Goal: Understand process/instructions: Learn how to perform a task or action

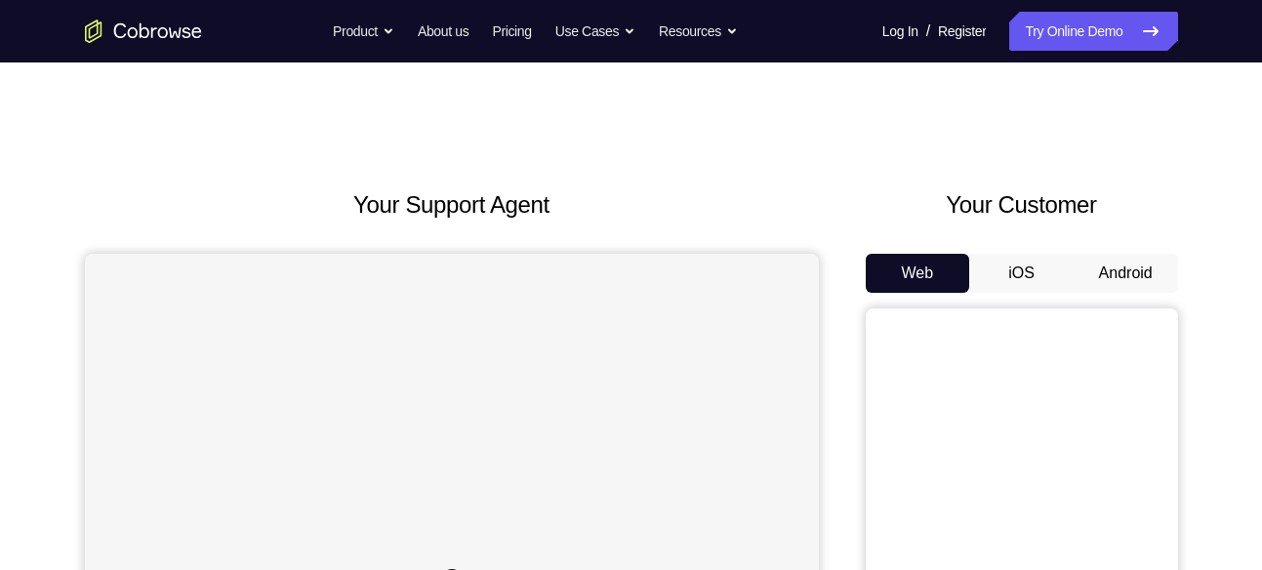
scroll to position [134, 0]
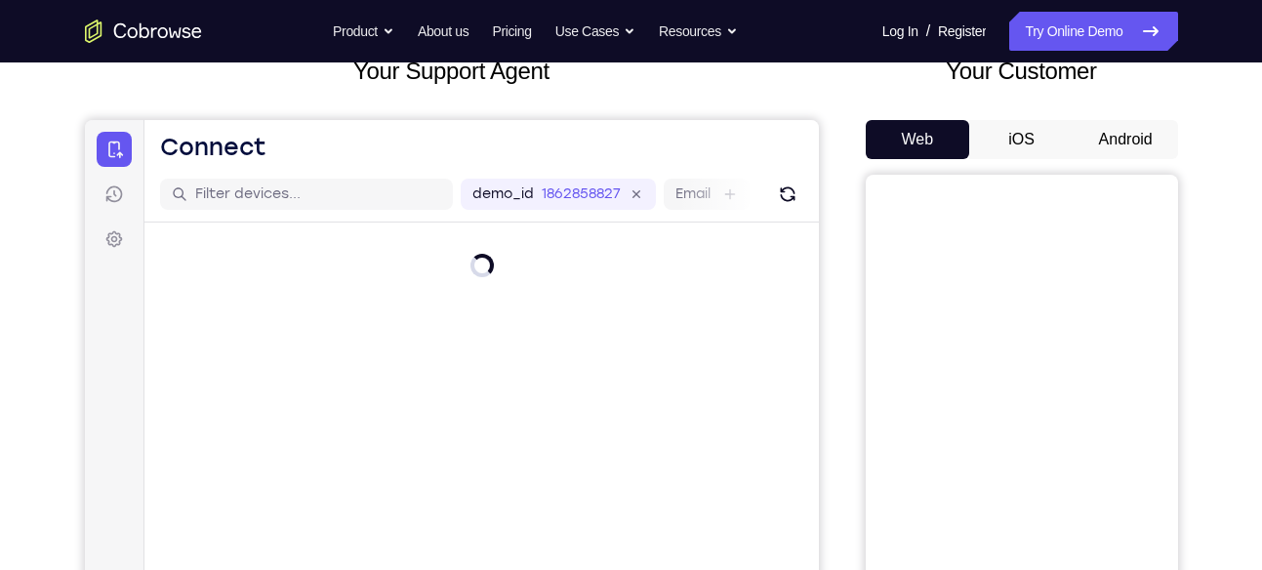
click at [1121, 137] on button "Android" at bounding box center [1126, 139] width 104 height 39
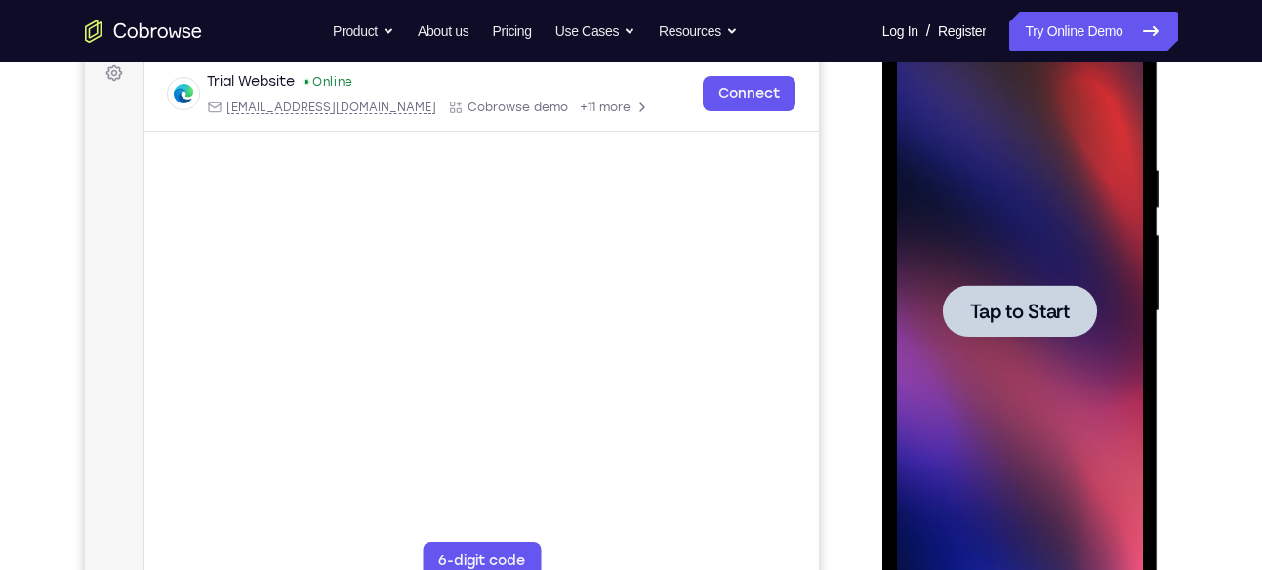
scroll to position [0, 0]
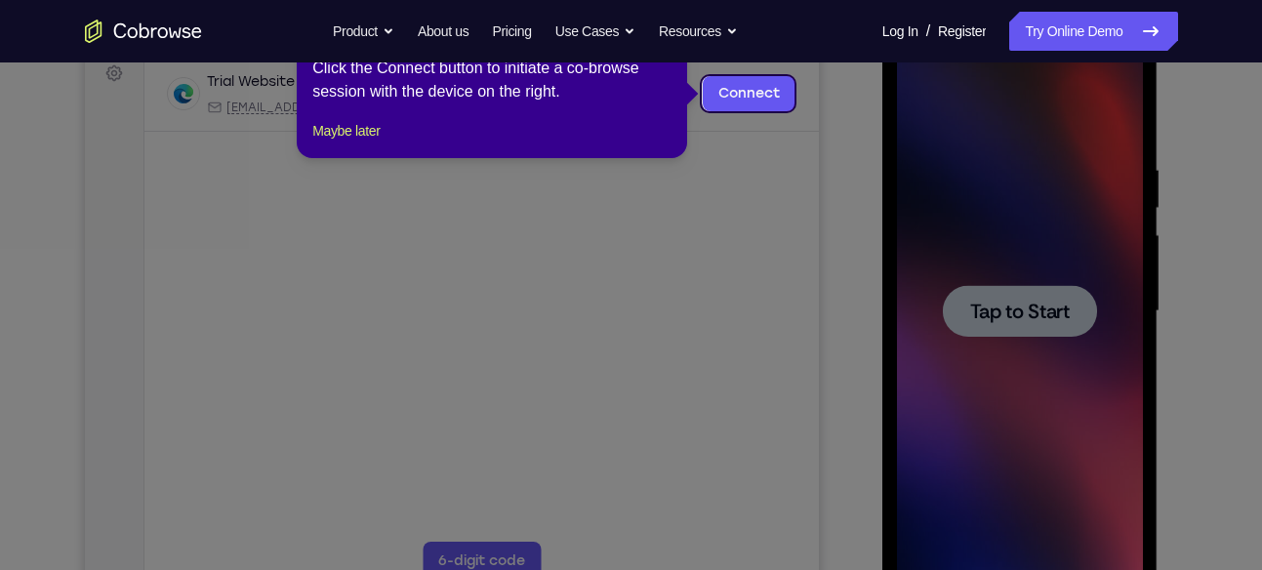
click at [1016, 323] on icon at bounding box center [638, 285] width 1277 height 570
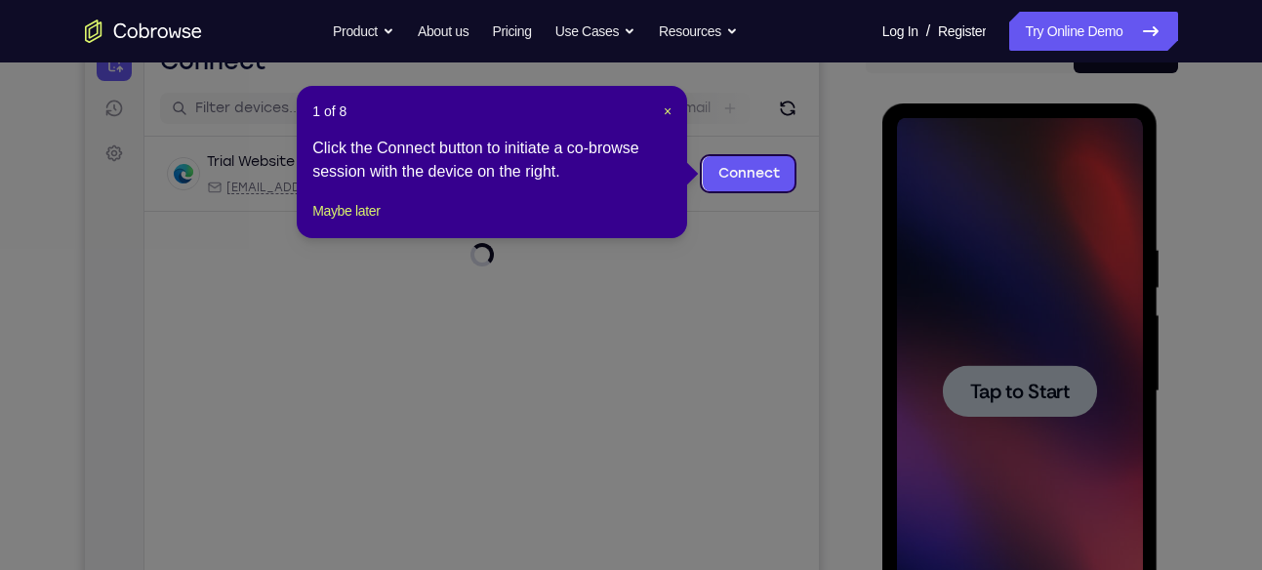
scroll to position [219, 0]
click at [667, 112] on span "×" at bounding box center [668, 112] width 8 height 16
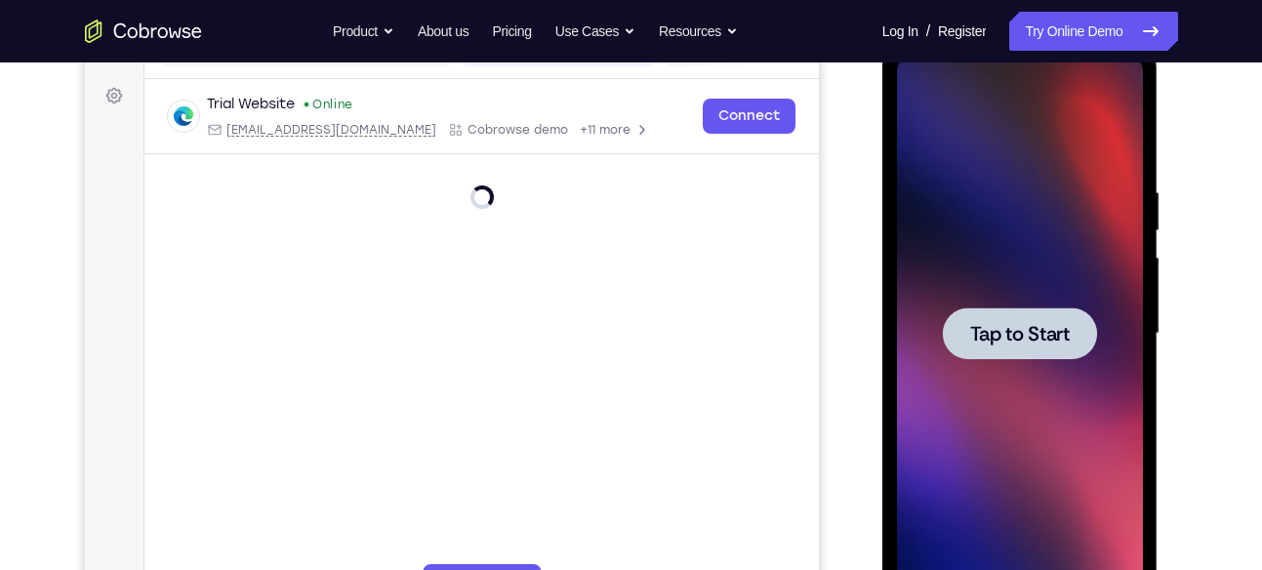
click at [1007, 343] on span "Tap to Start" at bounding box center [1020, 334] width 100 height 20
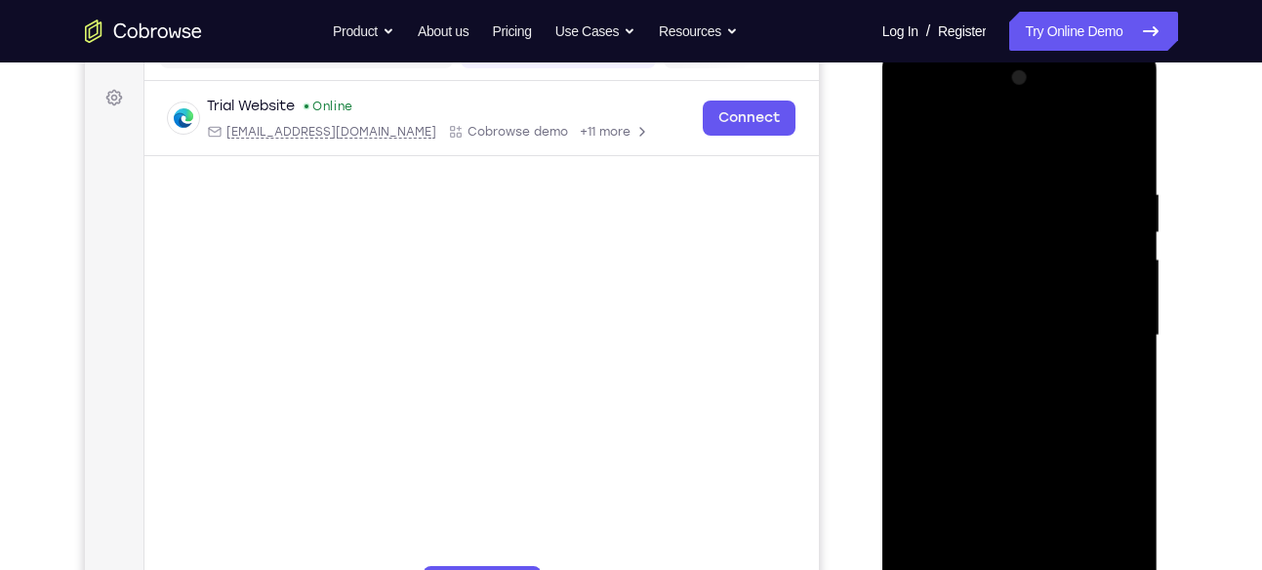
scroll to position [439, 0]
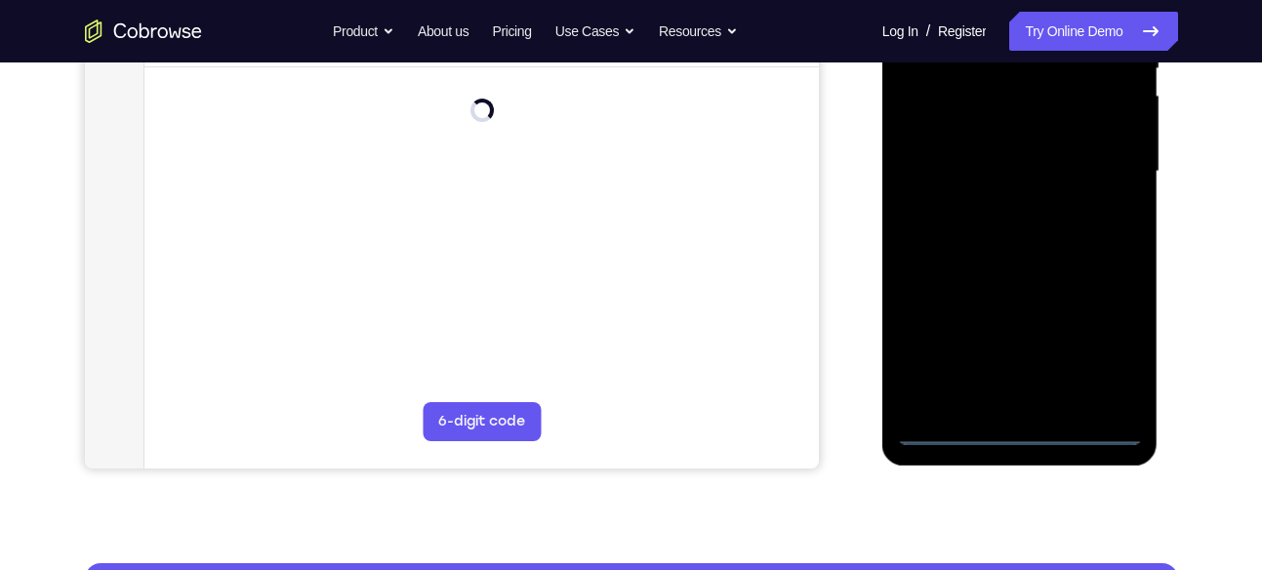
click at [1020, 429] on div at bounding box center [1020, 171] width 246 height 547
click at [1101, 341] on div at bounding box center [1020, 171] width 246 height 547
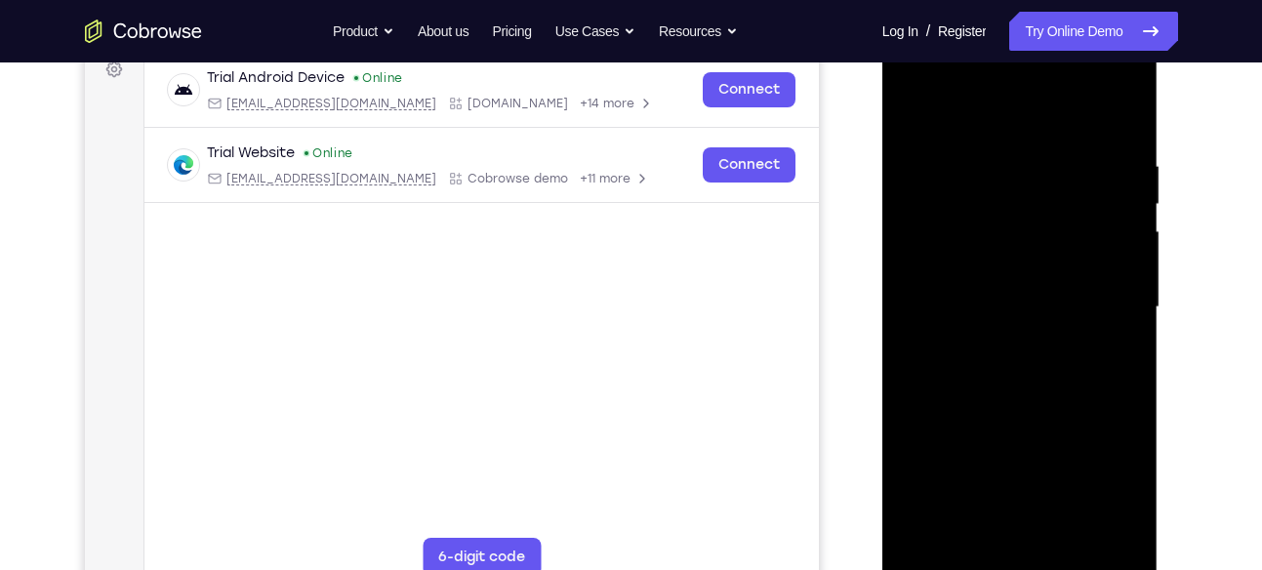
scroll to position [299, 0]
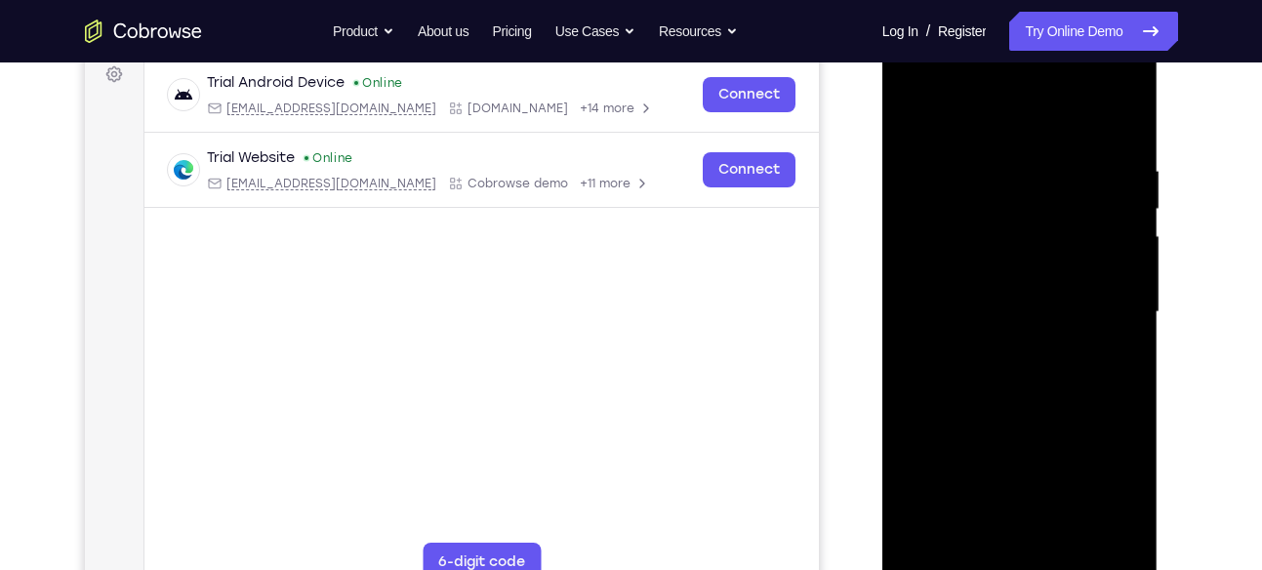
click at [990, 129] on div at bounding box center [1020, 312] width 246 height 547
click at [1102, 301] on div at bounding box center [1020, 312] width 246 height 547
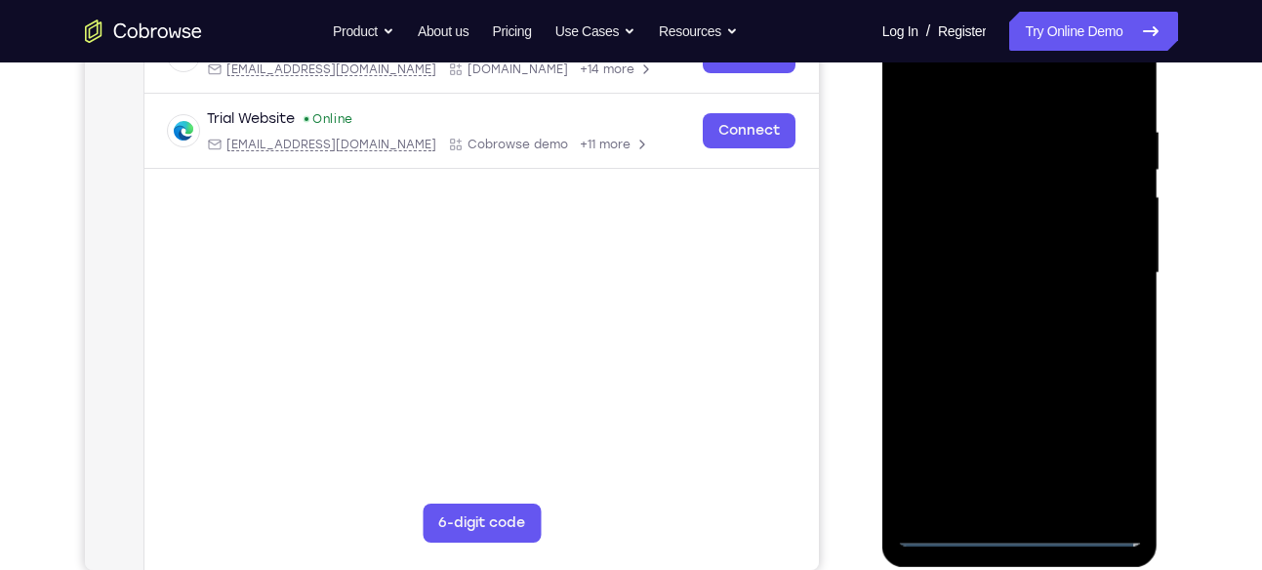
scroll to position [341, 0]
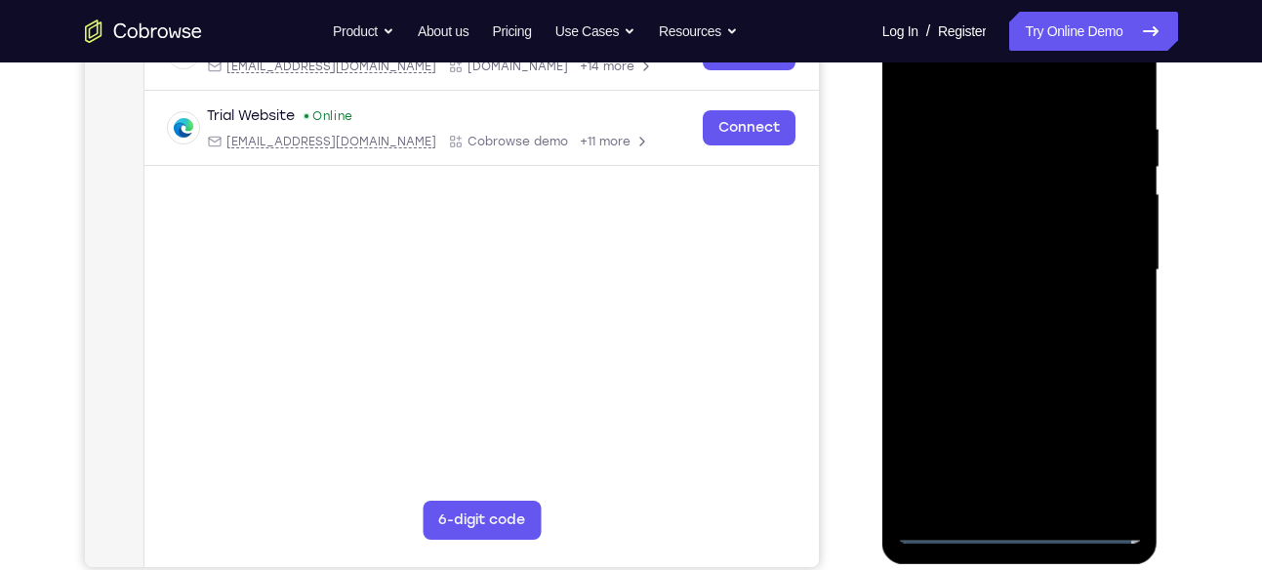
click at [1038, 502] on div at bounding box center [1020, 270] width 246 height 547
click at [981, 248] on div at bounding box center [1020, 270] width 246 height 547
click at [1001, 234] on div at bounding box center [1020, 270] width 246 height 547
click at [1011, 263] on div at bounding box center [1020, 270] width 246 height 547
click at [1033, 328] on div at bounding box center [1020, 270] width 246 height 547
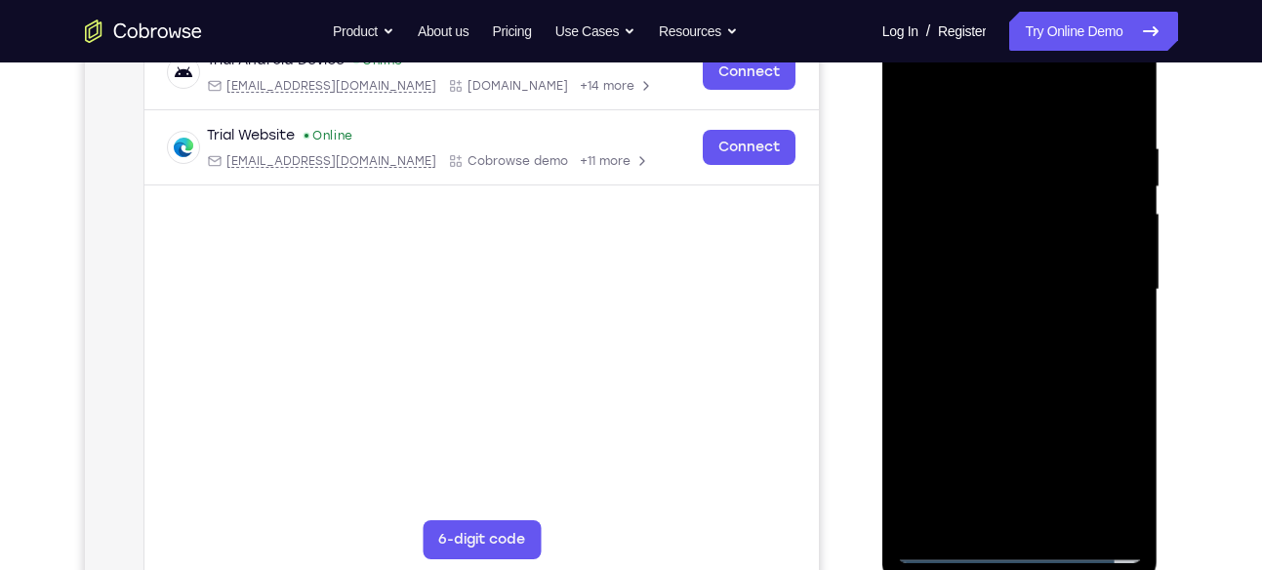
scroll to position [320, 0]
click at [1033, 328] on div at bounding box center [1020, 291] width 246 height 547
click at [1033, 341] on div at bounding box center [1020, 291] width 246 height 547
click at [1033, 344] on div at bounding box center [1020, 291] width 246 height 547
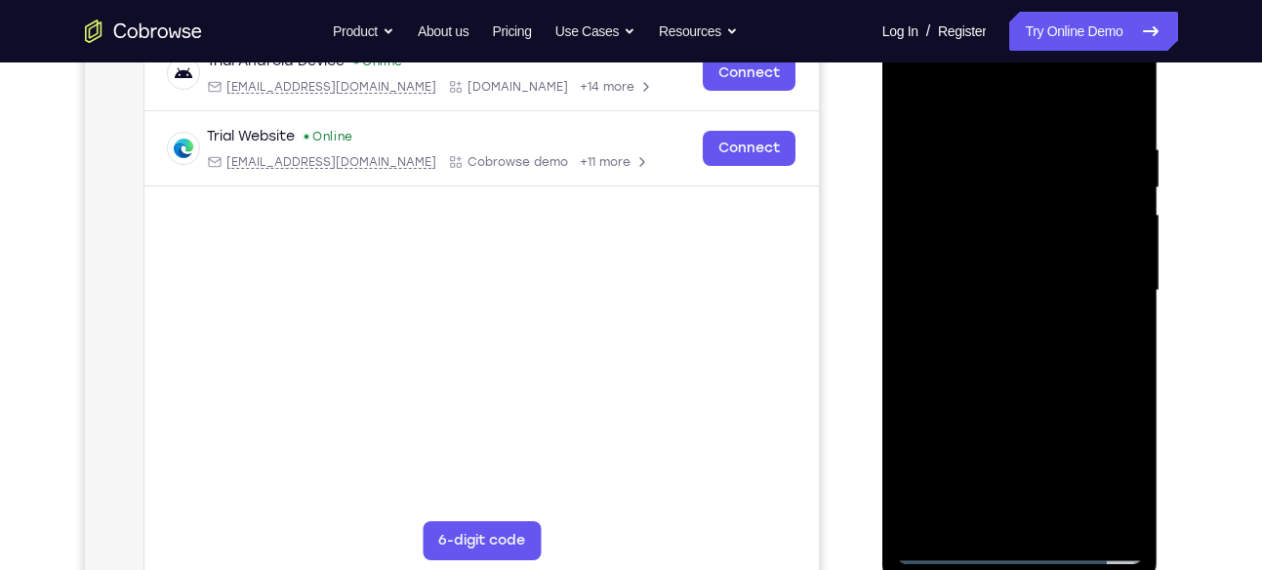
click at [1033, 344] on div at bounding box center [1020, 291] width 246 height 547
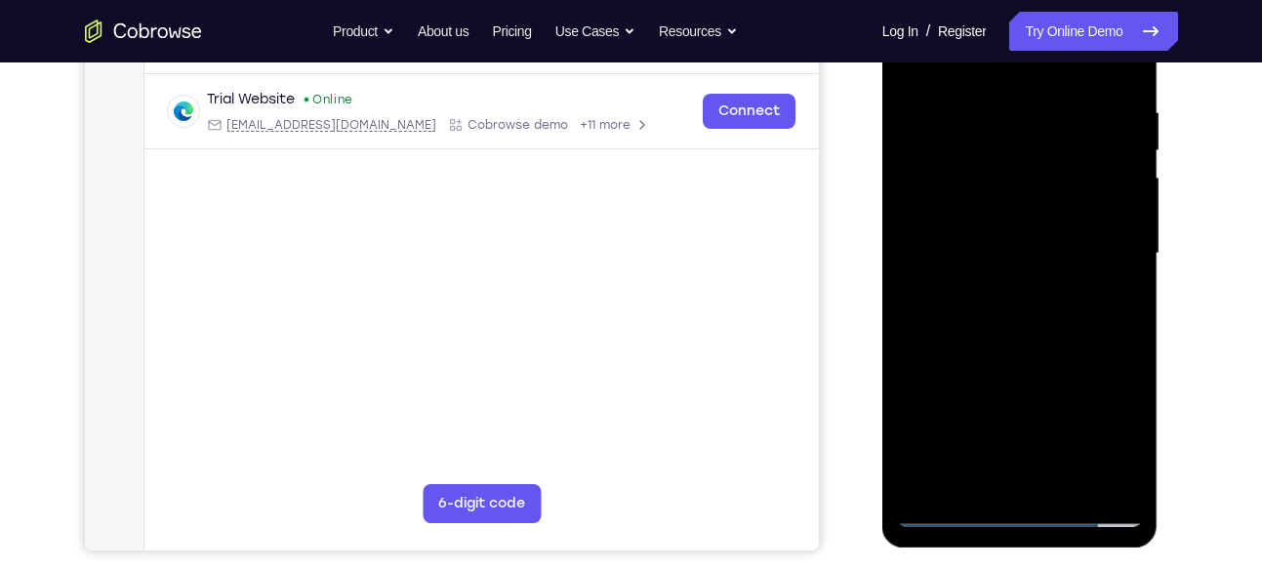
scroll to position [293, 0]
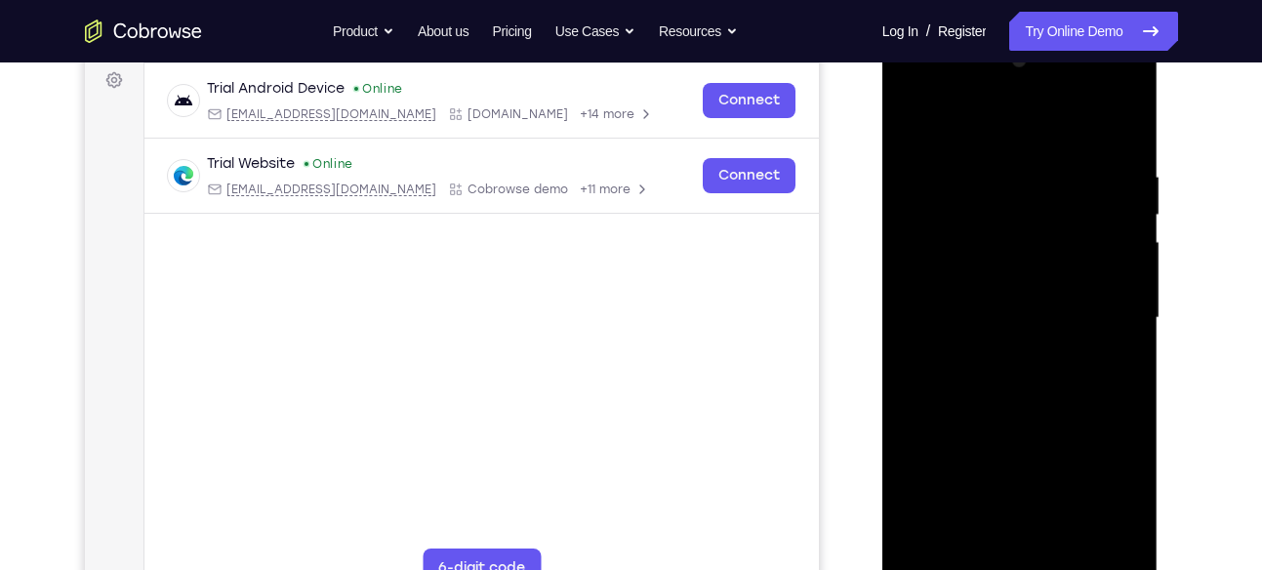
click at [1113, 279] on div at bounding box center [1020, 318] width 246 height 547
click at [1042, 318] on div at bounding box center [1020, 318] width 246 height 547
click at [998, 204] on div at bounding box center [1020, 318] width 246 height 547
click at [997, 244] on div at bounding box center [1020, 318] width 246 height 547
click at [1052, 392] on div at bounding box center [1020, 318] width 246 height 547
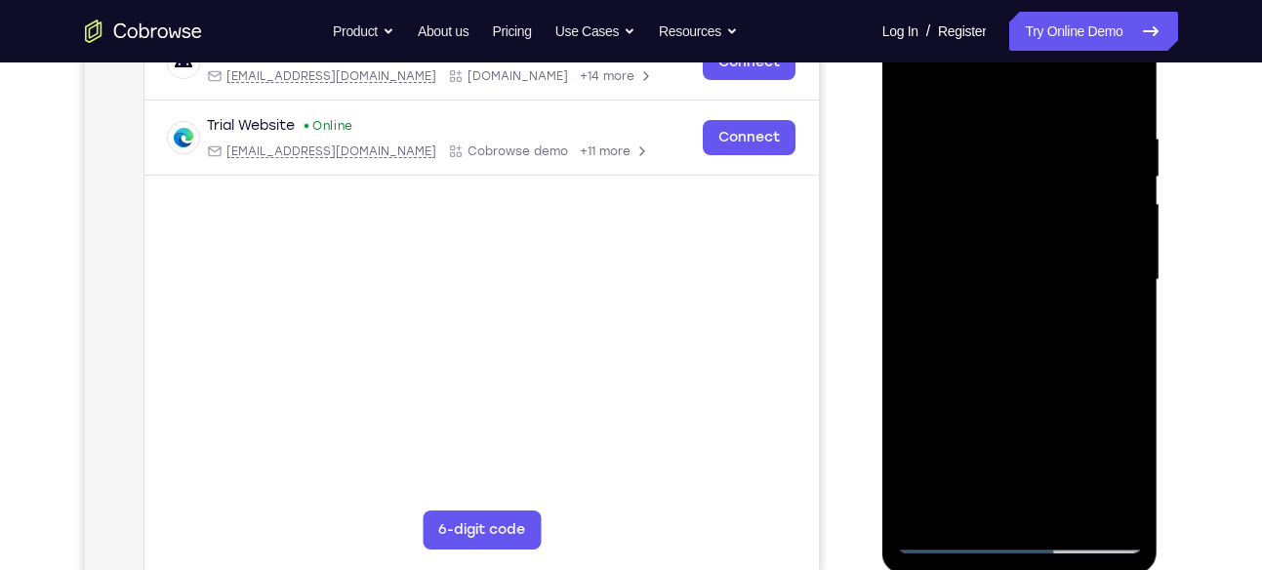
scroll to position [334, 0]
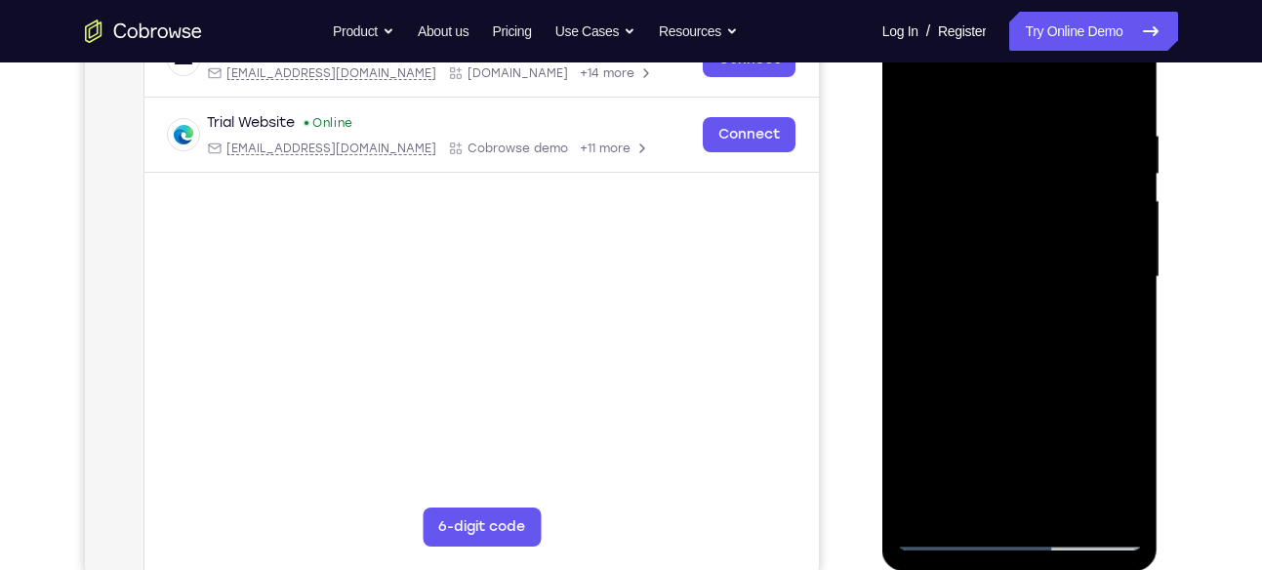
click at [1129, 77] on div at bounding box center [1020, 277] width 246 height 547
click at [914, 78] on div at bounding box center [1020, 277] width 246 height 547
click at [1069, 506] on div at bounding box center [1020, 277] width 246 height 547
click at [1023, 376] on div at bounding box center [1020, 277] width 246 height 547
click at [997, 266] on div at bounding box center [1020, 277] width 246 height 547
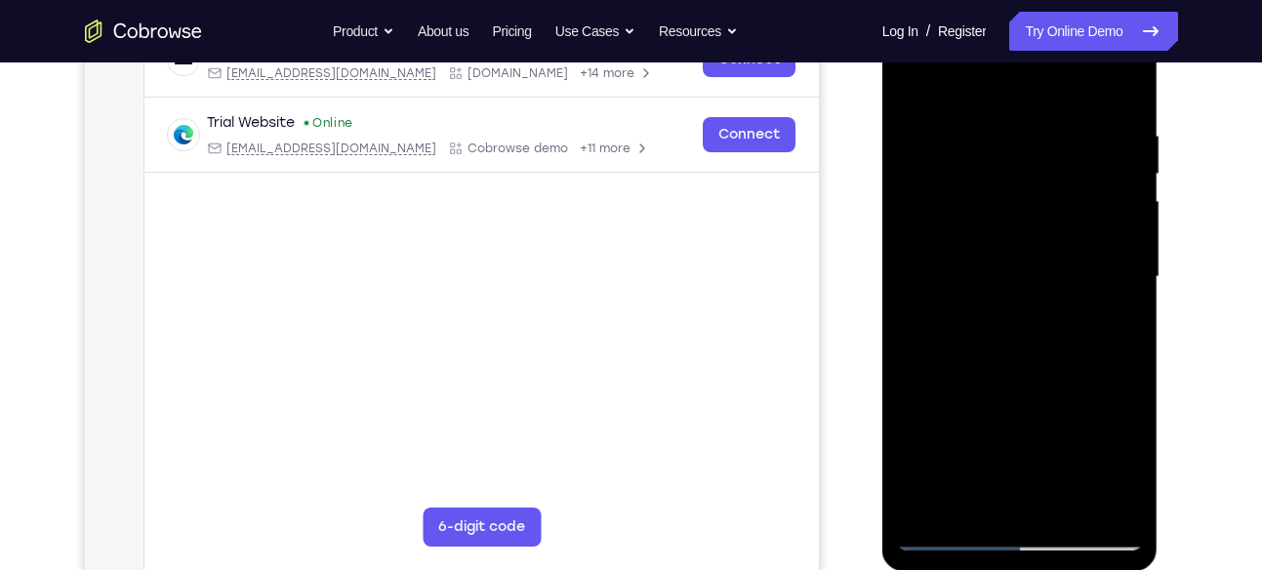
click at [1125, 459] on div at bounding box center [1020, 277] width 246 height 547
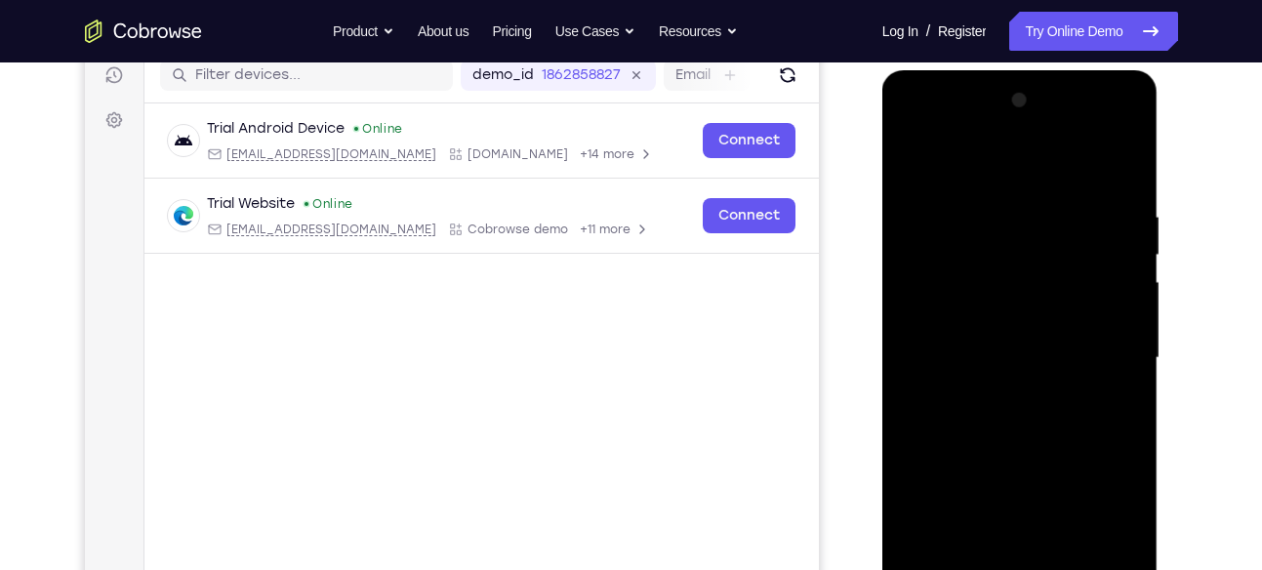
scroll to position [251, 0]
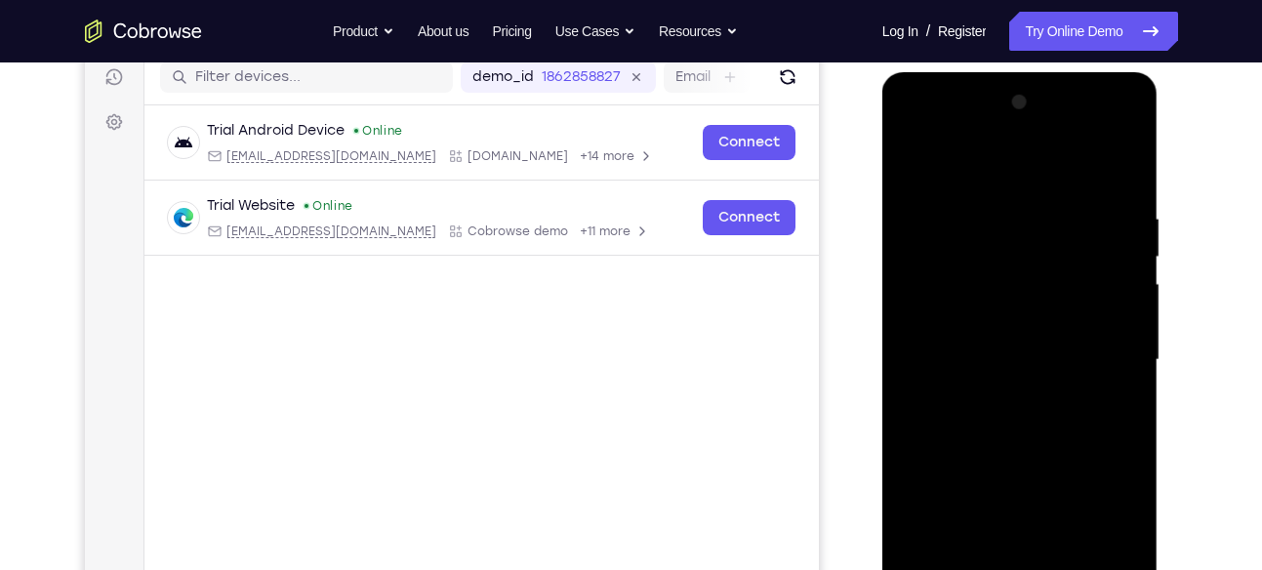
click at [915, 167] on div at bounding box center [1020, 360] width 246 height 547
click at [1000, 429] on div at bounding box center [1020, 360] width 246 height 547
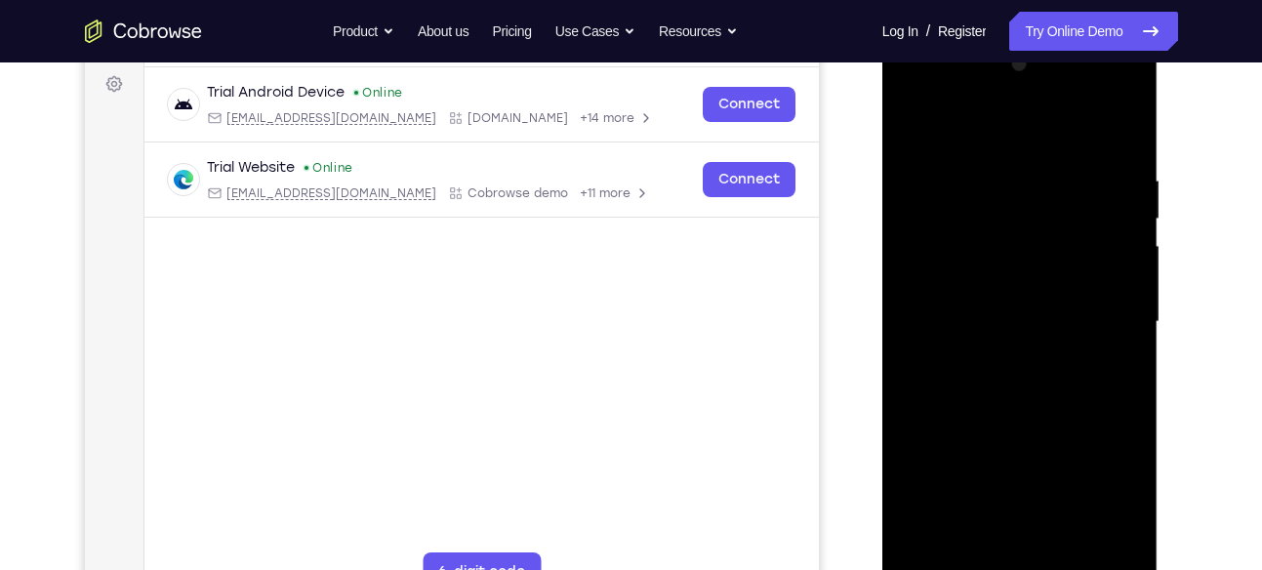
click at [917, 132] on div at bounding box center [1020, 322] width 246 height 547
click at [1023, 347] on div at bounding box center [1020, 322] width 246 height 547
drag, startPoint x: 1066, startPoint y: 281, endPoint x: 1029, endPoint y: 197, distance: 91.8
click at [1029, 197] on div at bounding box center [1020, 322] width 246 height 547
click at [991, 370] on div at bounding box center [1020, 322] width 246 height 547
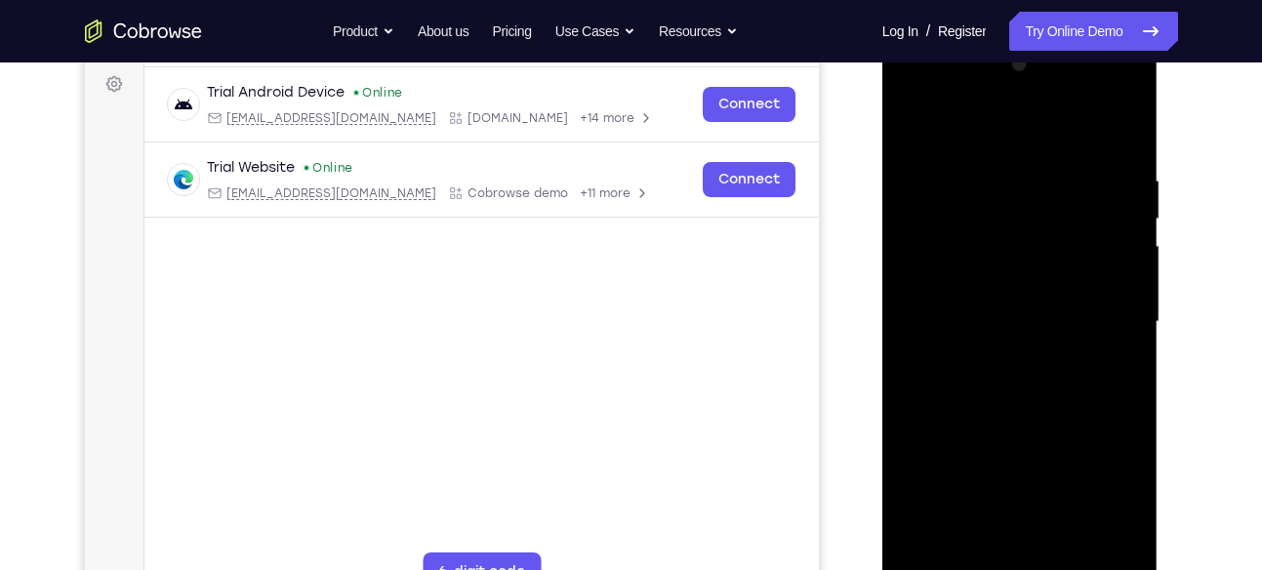
click at [1127, 121] on div at bounding box center [1020, 322] width 246 height 547
click at [972, 537] on div at bounding box center [1020, 322] width 246 height 547
click at [913, 125] on div at bounding box center [1020, 322] width 246 height 547
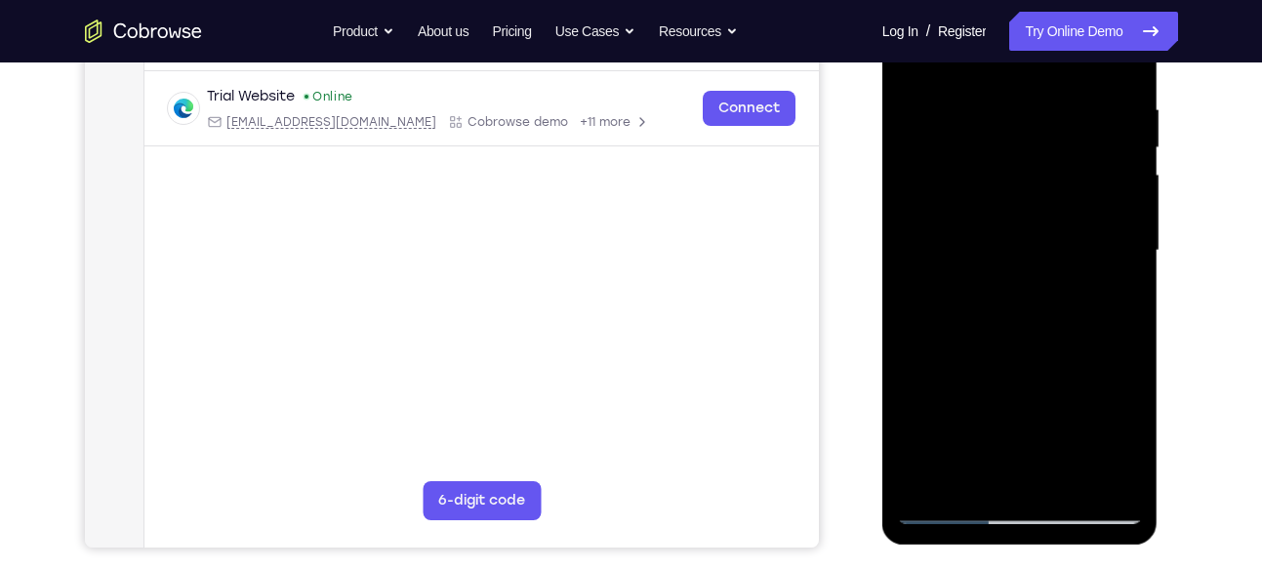
click at [968, 371] on div at bounding box center [1020, 251] width 246 height 547
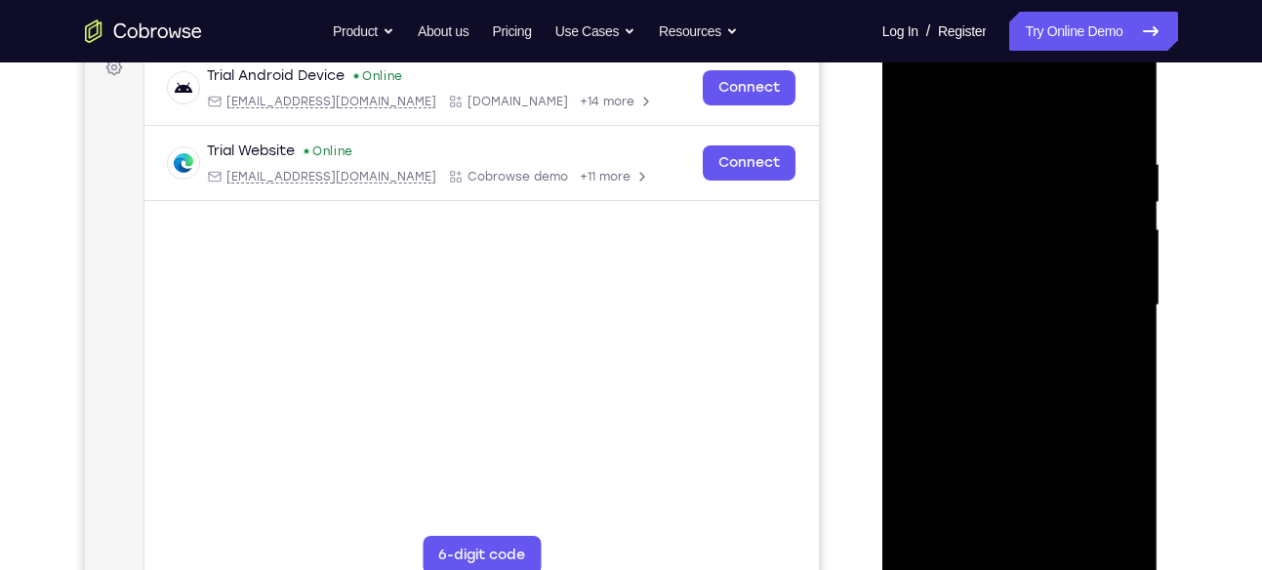
scroll to position [304, 0]
click at [976, 108] on div at bounding box center [1020, 307] width 246 height 547
click at [916, 108] on div at bounding box center [1020, 307] width 246 height 547
click at [917, 106] on div at bounding box center [1020, 307] width 246 height 547
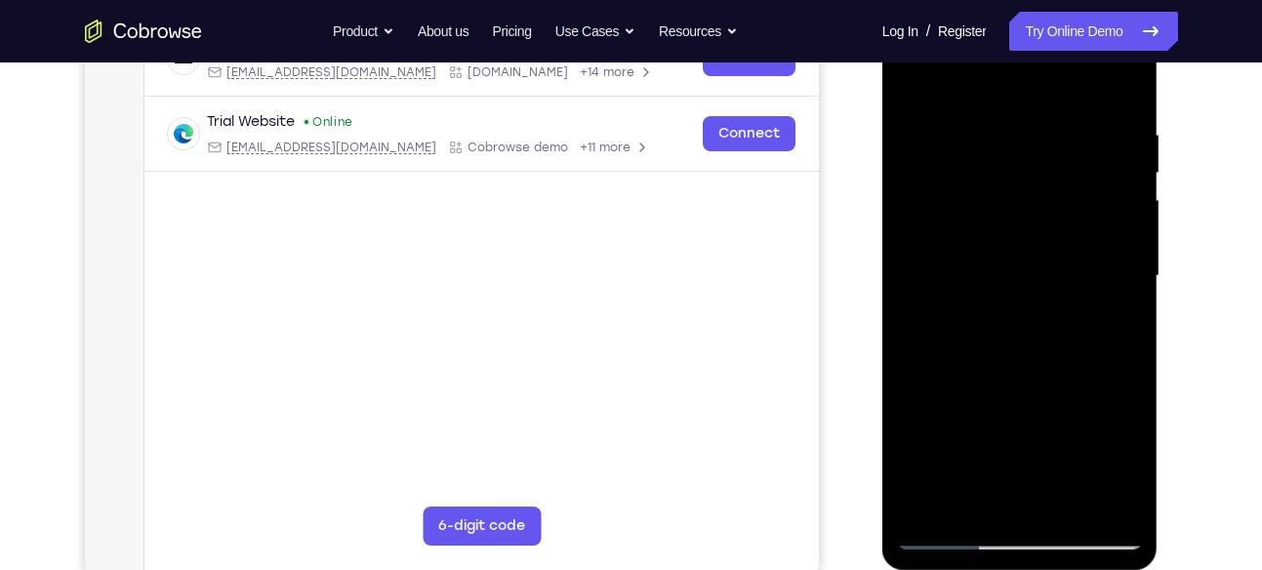
scroll to position [336, 0]
click at [987, 124] on div at bounding box center [1020, 275] width 246 height 547
click at [1094, 491] on div at bounding box center [1020, 275] width 246 height 547
click at [1126, 383] on div at bounding box center [1020, 275] width 246 height 547
click at [1096, 496] on div at bounding box center [1020, 275] width 246 height 547
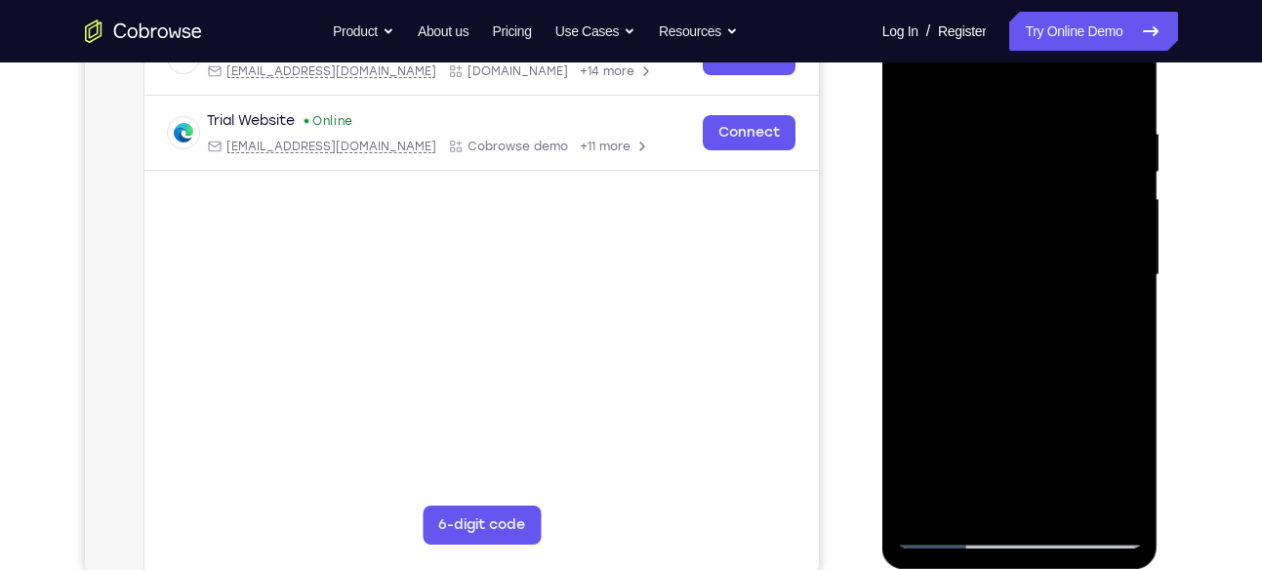
click at [1126, 334] on div at bounding box center [1020, 275] width 246 height 547
click at [1095, 497] on div at bounding box center [1020, 275] width 246 height 547
click at [1112, 438] on div at bounding box center [1020, 275] width 246 height 547
click at [1095, 499] on div at bounding box center [1020, 275] width 246 height 547
click at [1096, 498] on div at bounding box center [1020, 275] width 246 height 547
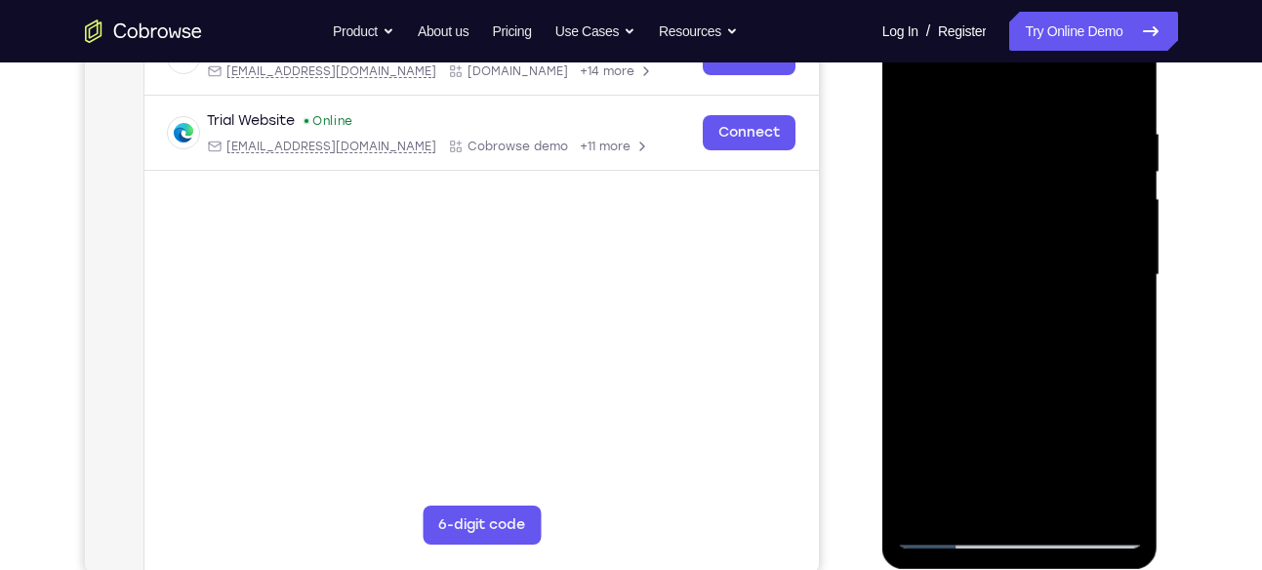
click at [1119, 380] on div at bounding box center [1020, 275] width 246 height 547
click at [908, 365] on div at bounding box center [1020, 275] width 246 height 547
click at [908, 375] on div at bounding box center [1020, 275] width 246 height 547
click at [971, 495] on div at bounding box center [1020, 275] width 246 height 547
click at [1038, 263] on div at bounding box center [1020, 275] width 246 height 547
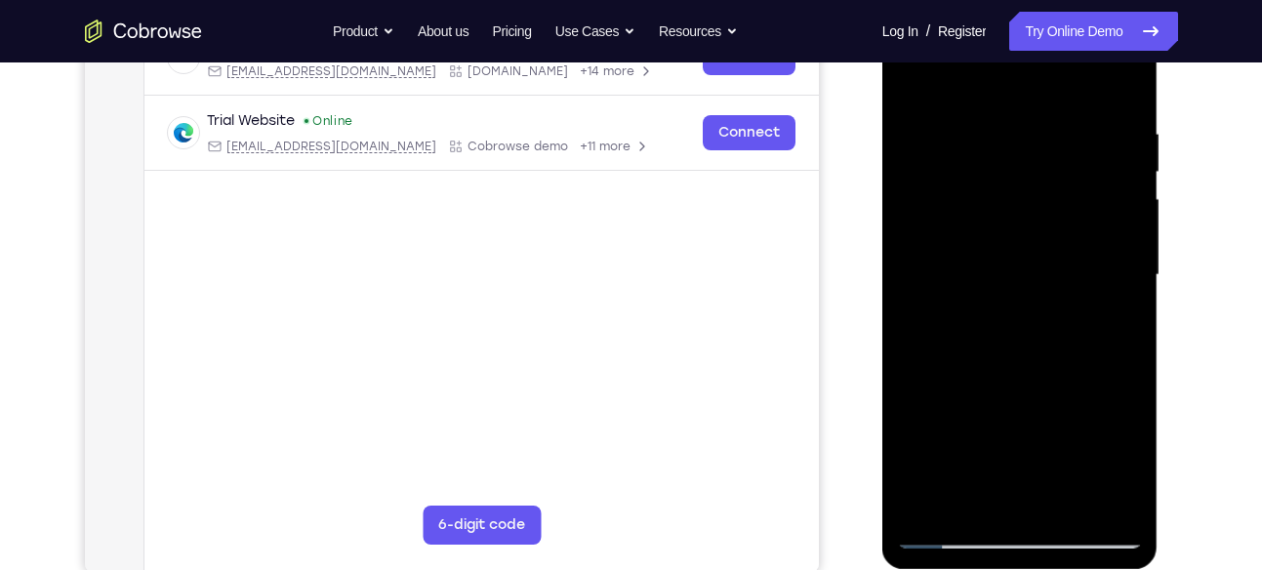
click at [1060, 496] on div at bounding box center [1020, 275] width 246 height 547
click at [1111, 492] on div at bounding box center [1020, 275] width 246 height 547
drag, startPoint x: 1087, startPoint y: 251, endPoint x: 918, endPoint y: 283, distance: 172.9
click at [918, 283] on div at bounding box center [1020, 275] width 246 height 547
click at [1118, 88] on div at bounding box center [1020, 275] width 246 height 547
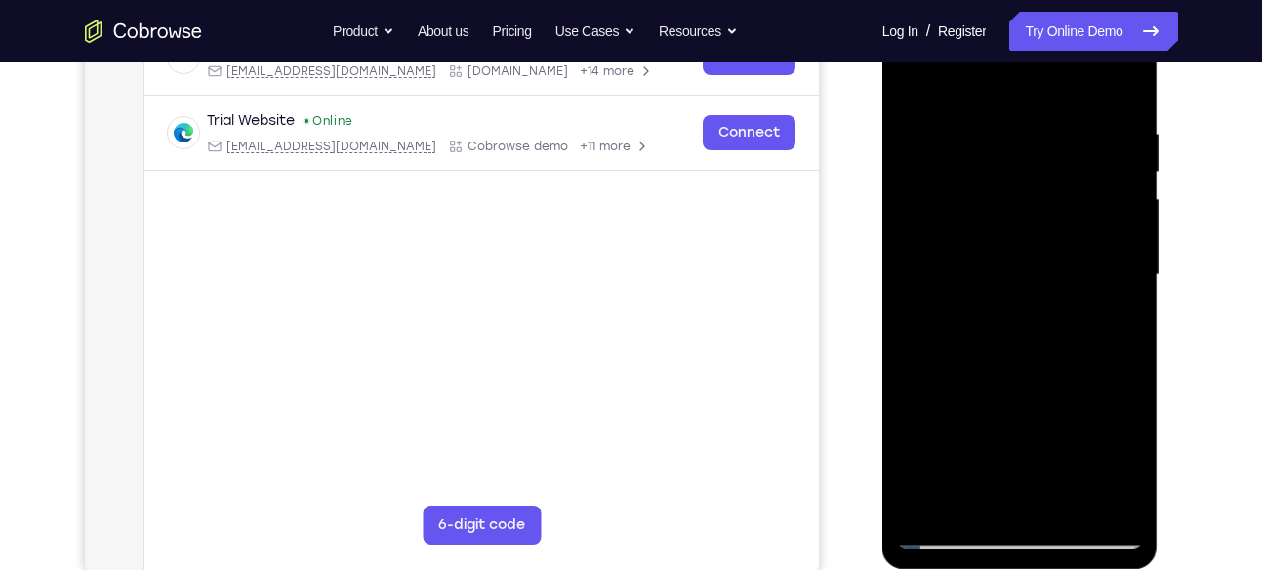
click at [975, 501] on div at bounding box center [1020, 275] width 246 height 547
click at [989, 70] on div at bounding box center [1020, 275] width 246 height 547
click at [998, 183] on div at bounding box center [1020, 275] width 246 height 547
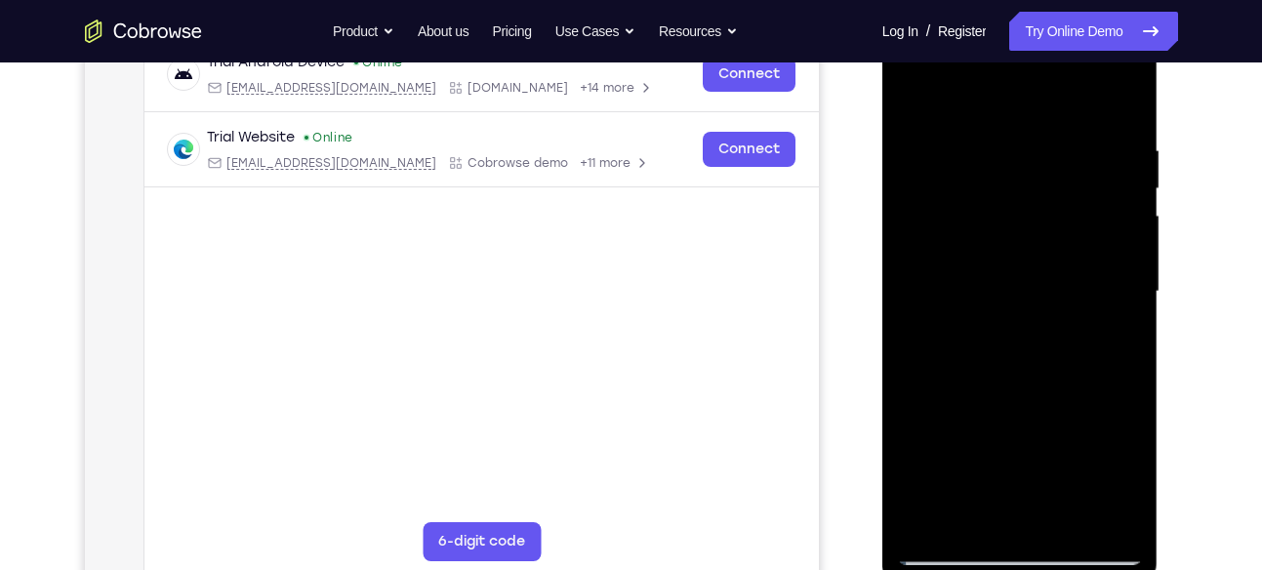
scroll to position [316, 0]
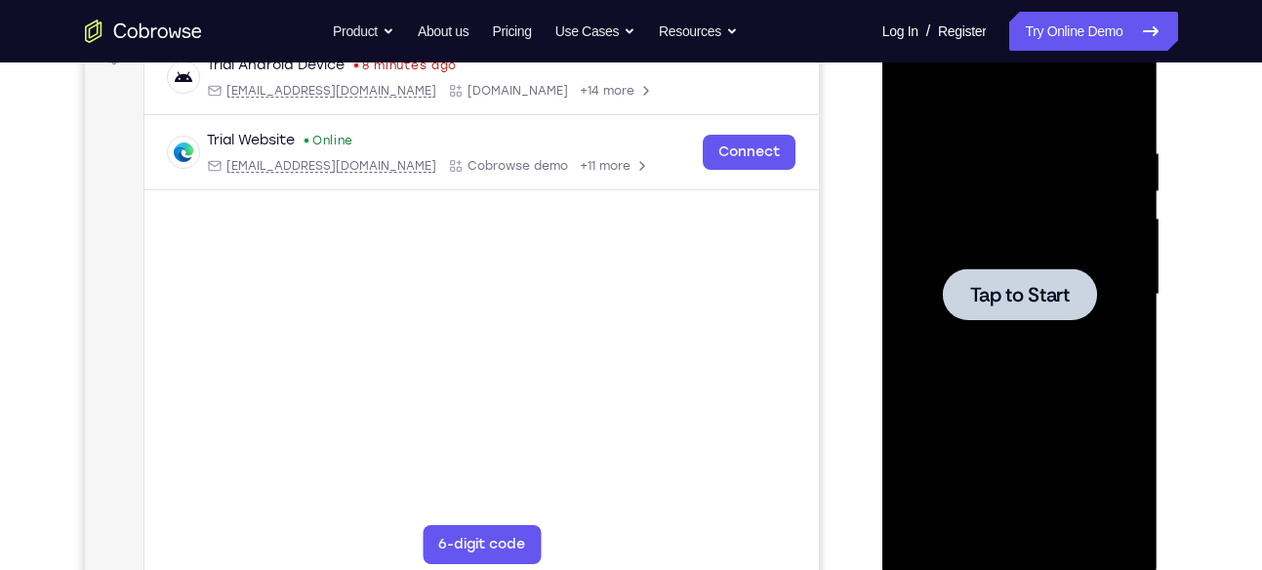
click at [991, 303] on span "Tap to Start" at bounding box center [1020, 295] width 100 height 20
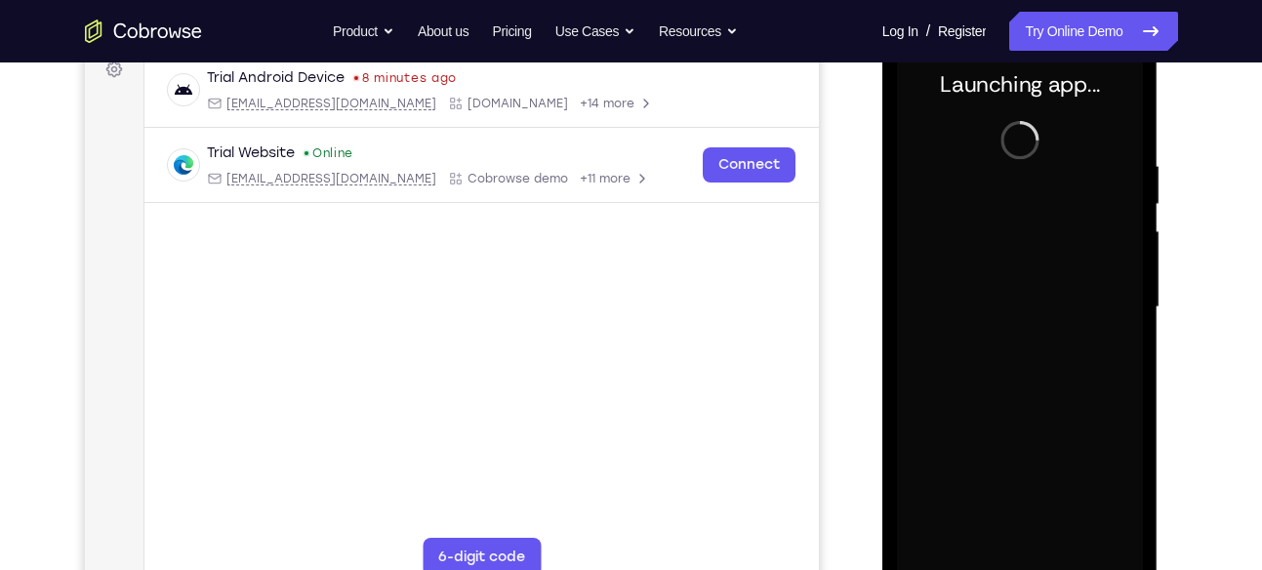
scroll to position [377, 0]
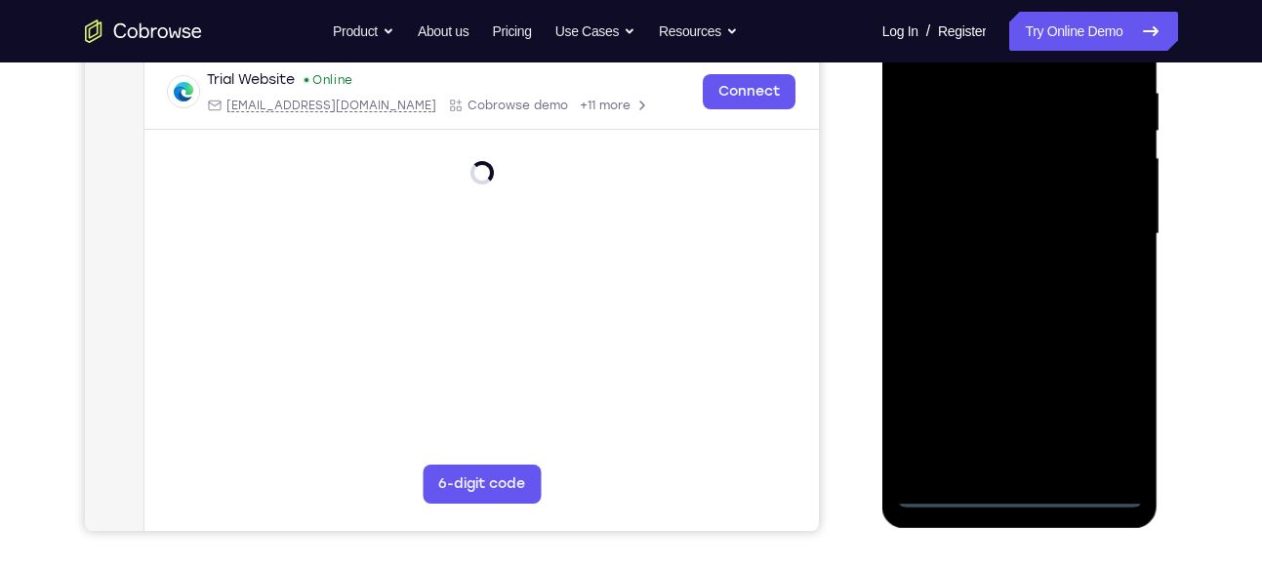
click at [1017, 490] on div at bounding box center [1020, 234] width 246 height 547
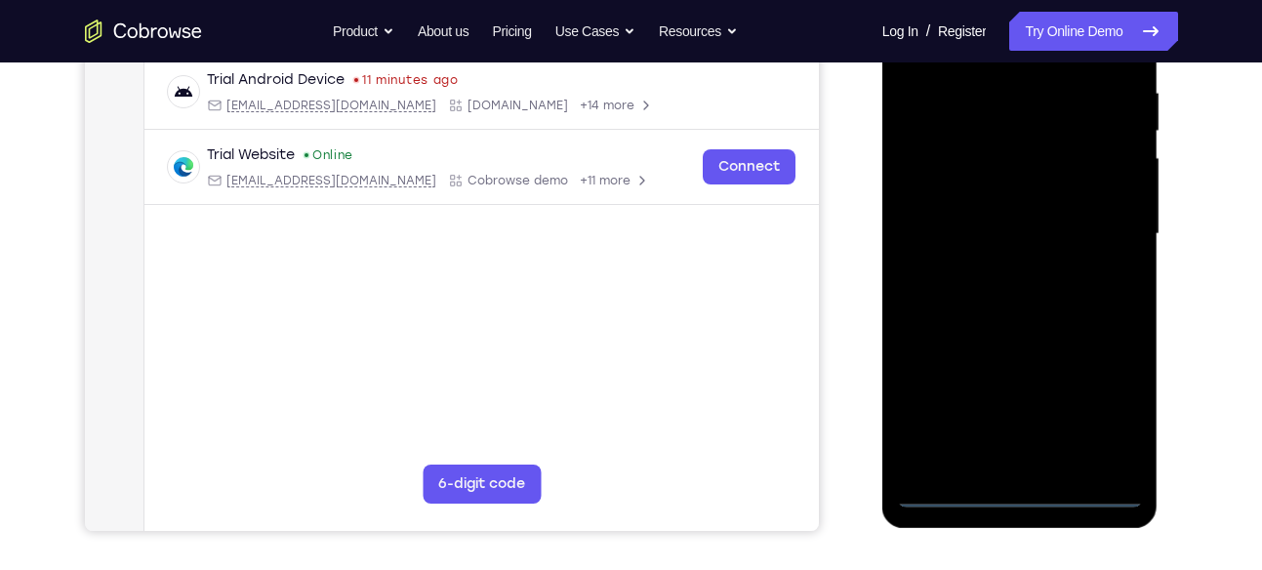
click at [1104, 412] on div at bounding box center [1020, 234] width 246 height 547
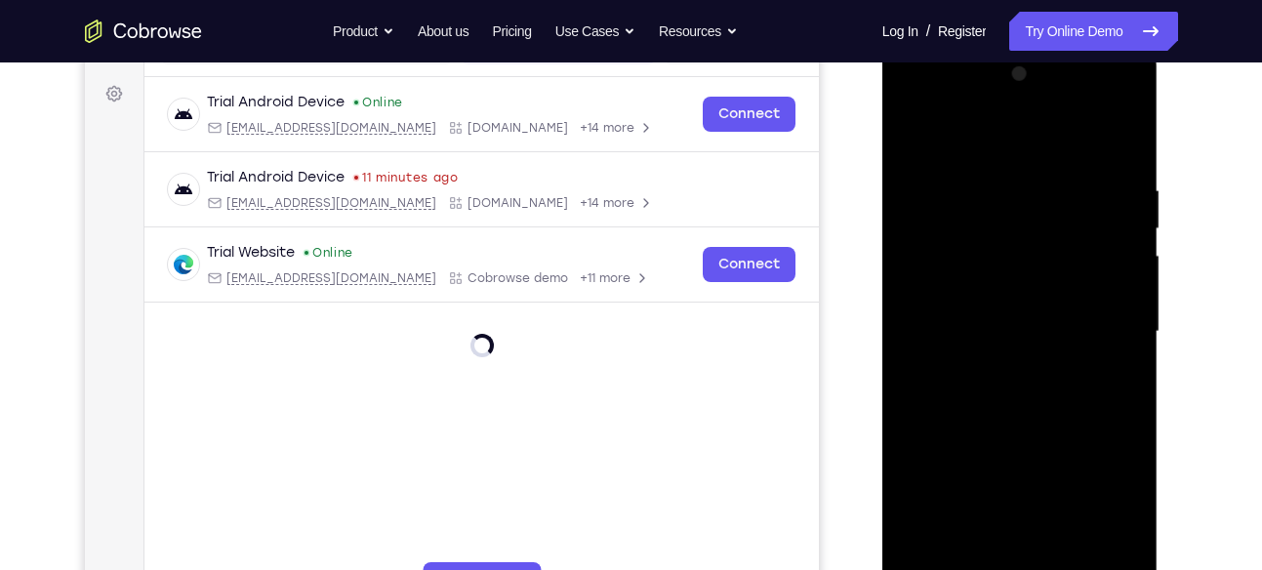
scroll to position [267, 0]
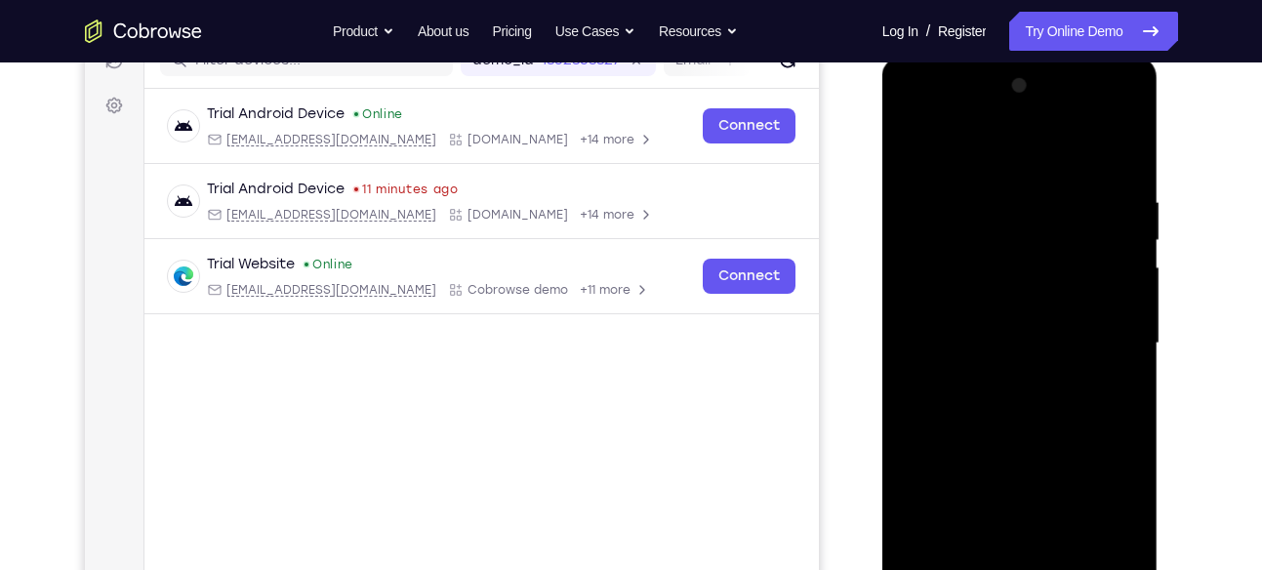
click at [997, 158] on div at bounding box center [1020, 343] width 246 height 547
click at [1107, 331] on div at bounding box center [1020, 343] width 246 height 547
click at [1009, 377] on div at bounding box center [1020, 343] width 246 height 547
click at [1001, 319] on div at bounding box center [1020, 343] width 246 height 547
click at [1000, 305] on div at bounding box center [1020, 343] width 246 height 547
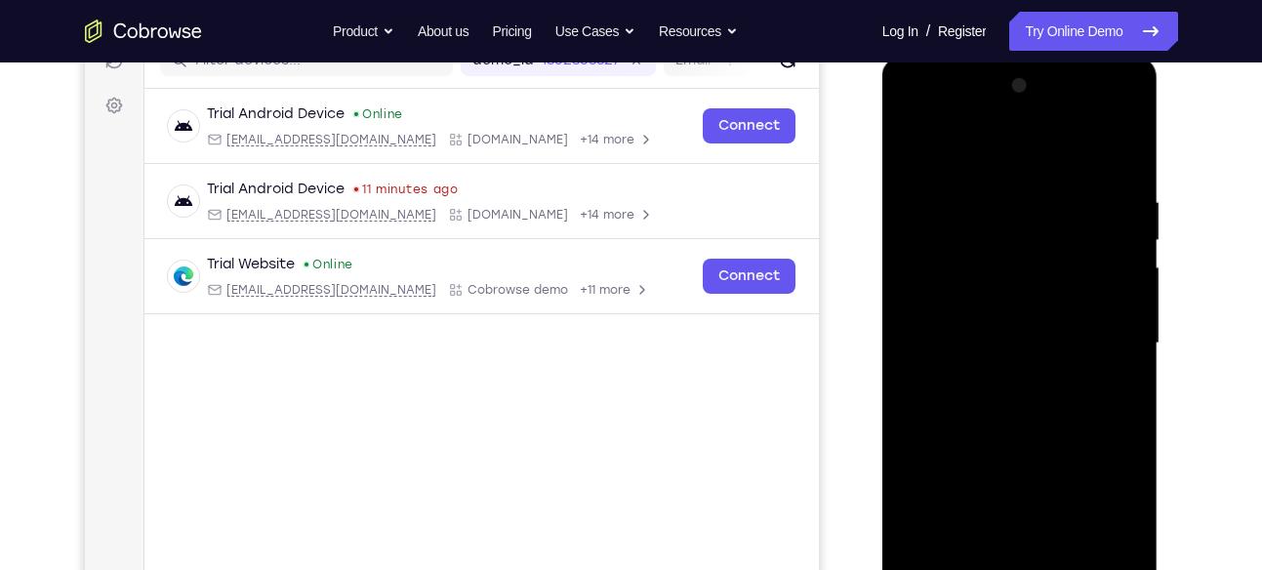
click at [1023, 344] on div at bounding box center [1020, 343] width 246 height 547
click at [1015, 404] on div at bounding box center [1020, 343] width 246 height 547
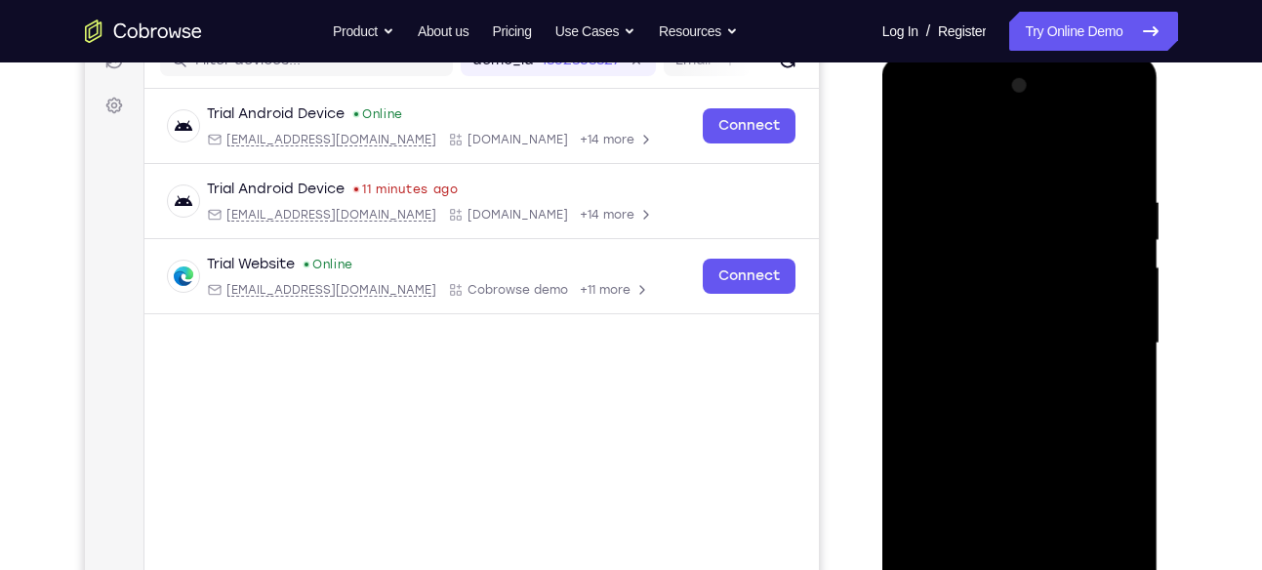
click at [1015, 404] on div at bounding box center [1020, 343] width 246 height 547
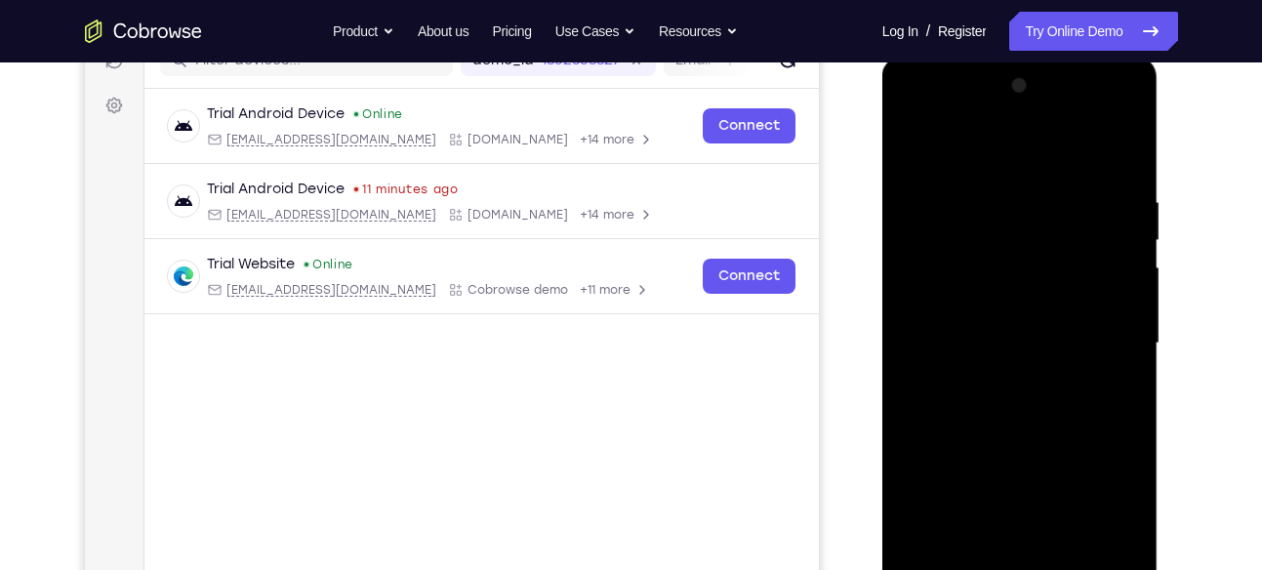
click at [1015, 404] on div at bounding box center [1020, 343] width 246 height 547
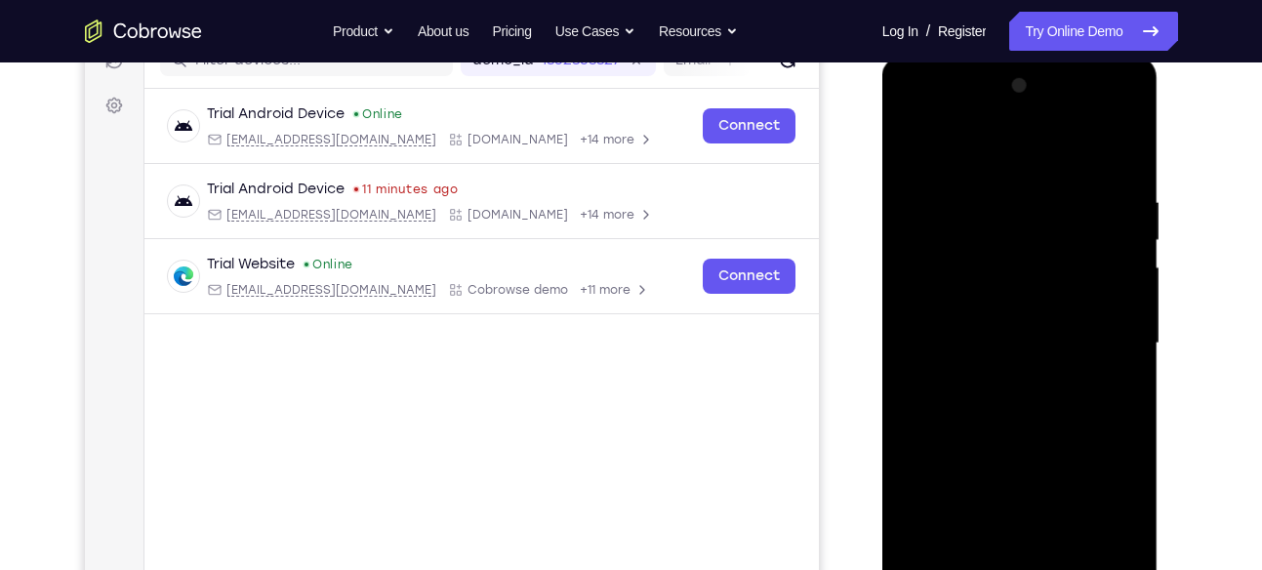
click at [1015, 404] on div at bounding box center [1020, 343] width 246 height 547
click at [1098, 145] on div at bounding box center [1020, 343] width 246 height 547
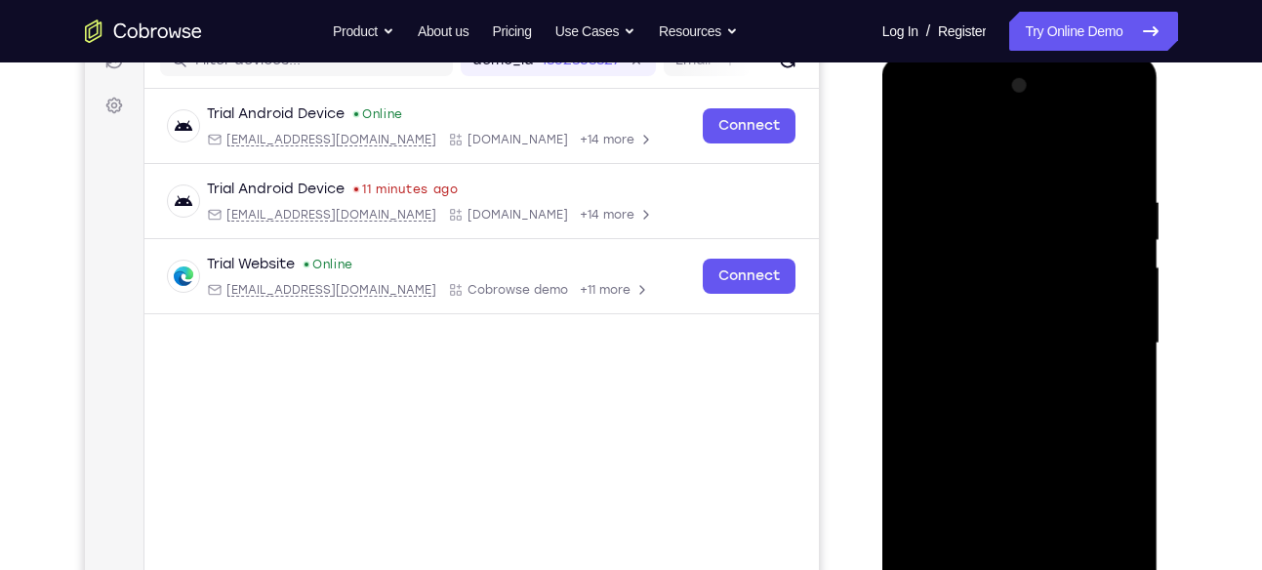
click at [1026, 412] on div at bounding box center [1020, 343] width 246 height 547
click at [1033, 405] on div at bounding box center [1020, 343] width 246 height 547
click at [1052, 385] on div at bounding box center [1020, 343] width 246 height 547
click at [1042, 397] on div at bounding box center [1020, 343] width 246 height 547
click at [1049, 343] on div at bounding box center [1020, 343] width 246 height 547
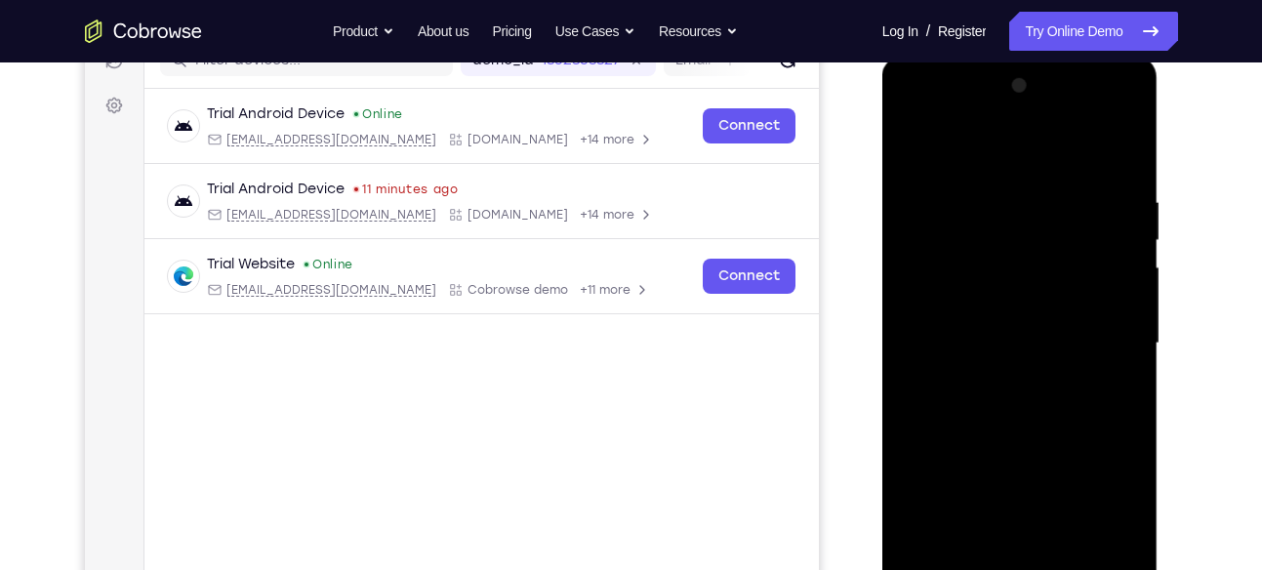
click at [1048, 410] on div at bounding box center [1020, 343] width 246 height 547
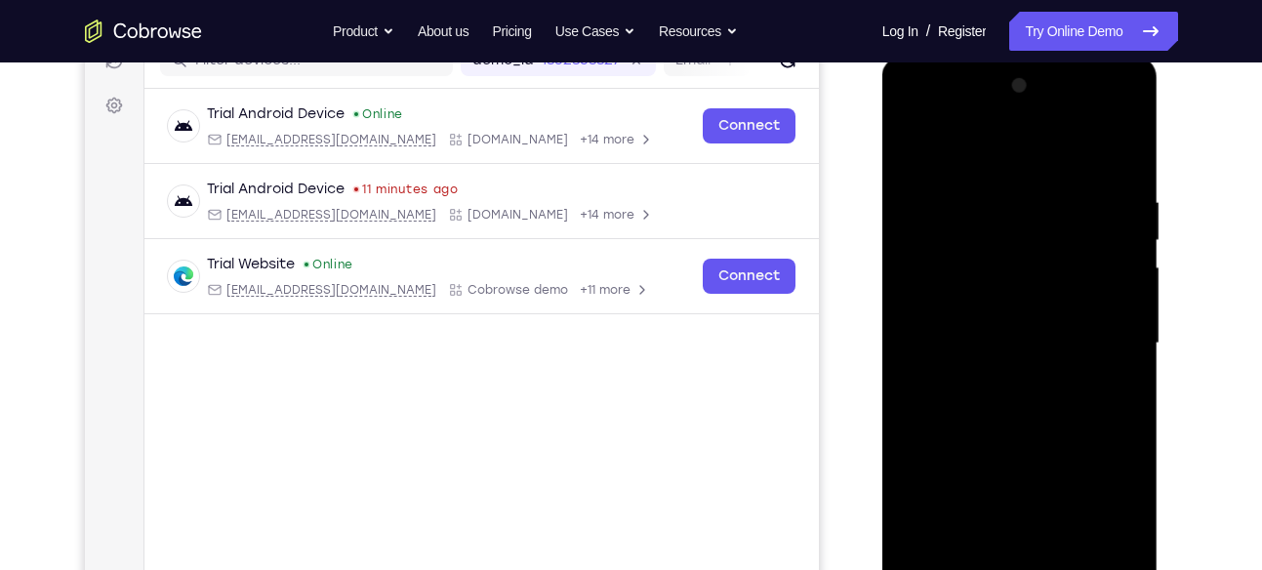
click at [1048, 410] on div at bounding box center [1020, 343] width 246 height 547
click at [1049, 399] on div at bounding box center [1020, 343] width 246 height 547
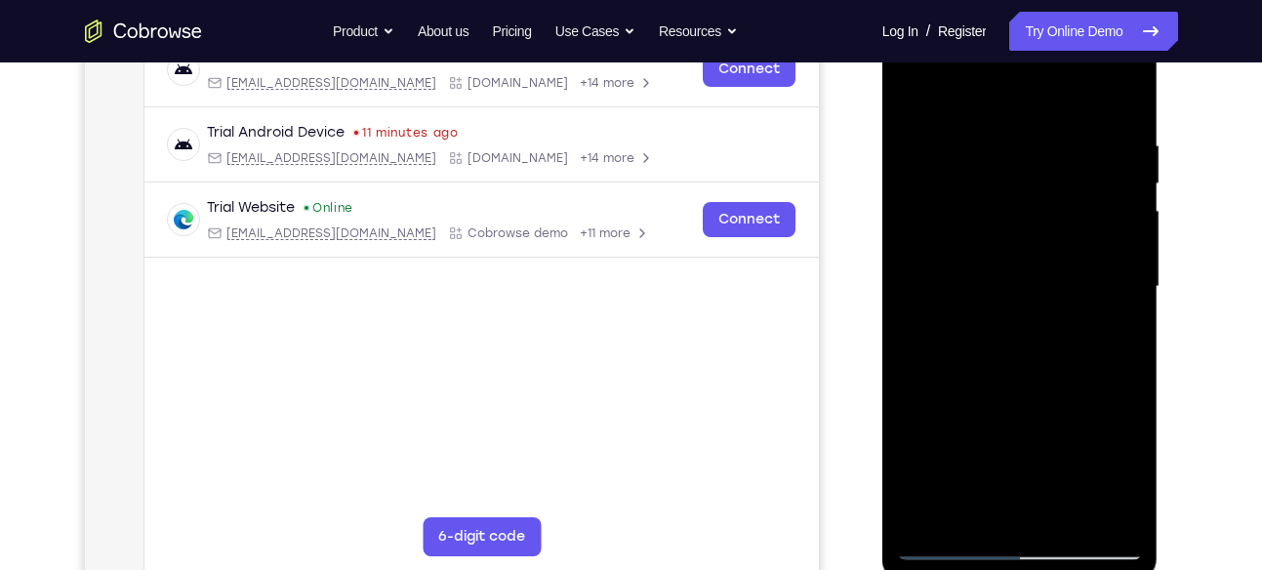
scroll to position [326, 0]
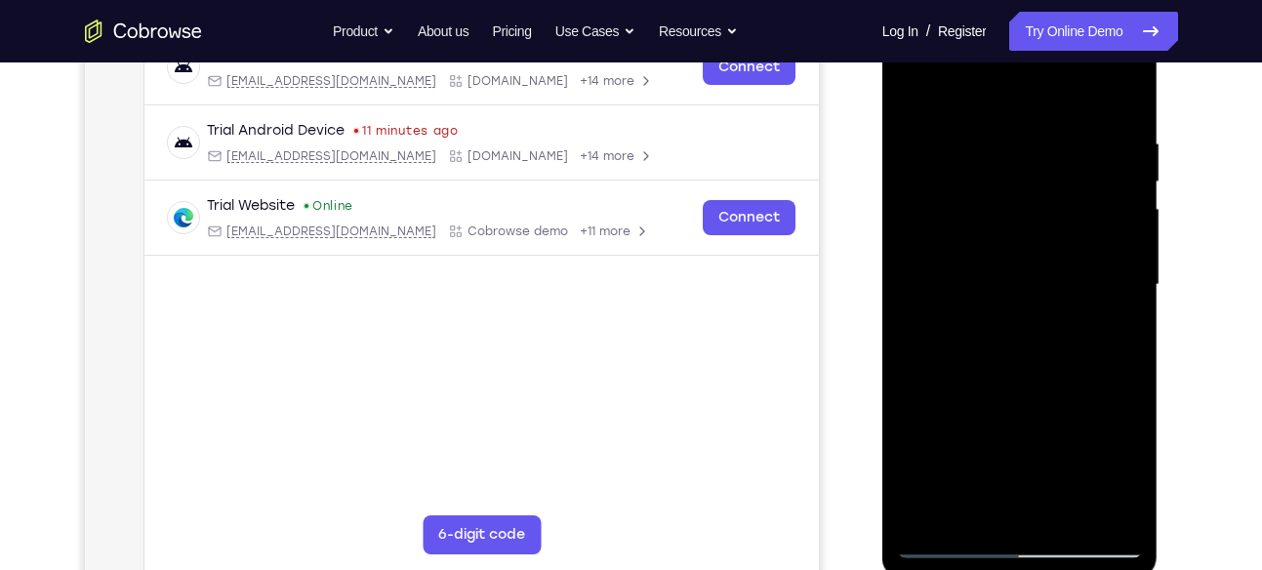
click at [1048, 333] on div at bounding box center [1020, 285] width 246 height 547
click at [1040, 284] on div at bounding box center [1020, 285] width 246 height 547
click at [1033, 327] on div at bounding box center [1020, 285] width 246 height 547
click at [1028, 351] on div at bounding box center [1020, 285] width 246 height 547
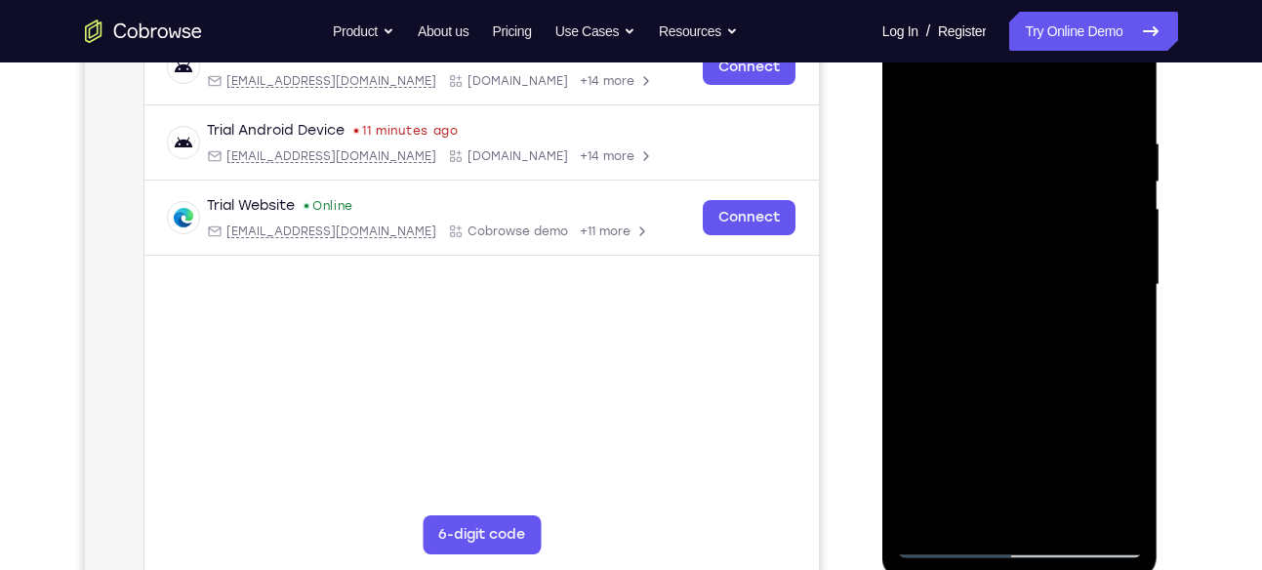
click at [1028, 344] on div at bounding box center [1020, 285] width 246 height 547
click at [1028, 350] on div at bounding box center [1020, 285] width 246 height 547
click at [1011, 335] on div at bounding box center [1020, 285] width 246 height 547
click at [998, 167] on div at bounding box center [1020, 285] width 246 height 547
click at [1003, 347] on div at bounding box center [1020, 285] width 246 height 547
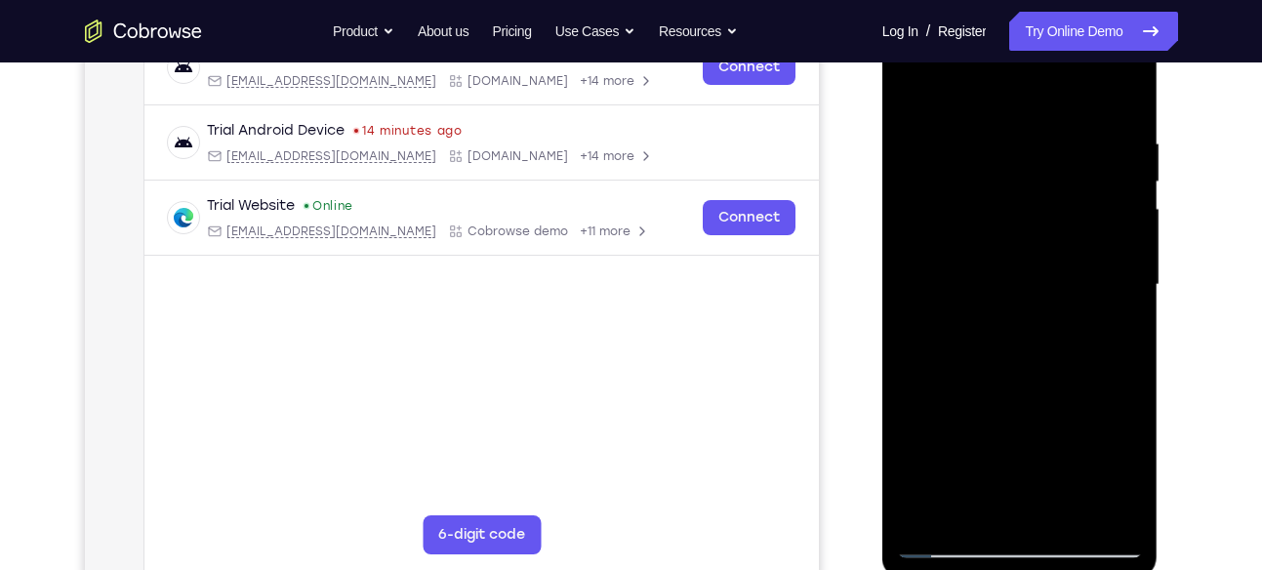
click at [1003, 347] on div at bounding box center [1020, 285] width 246 height 547
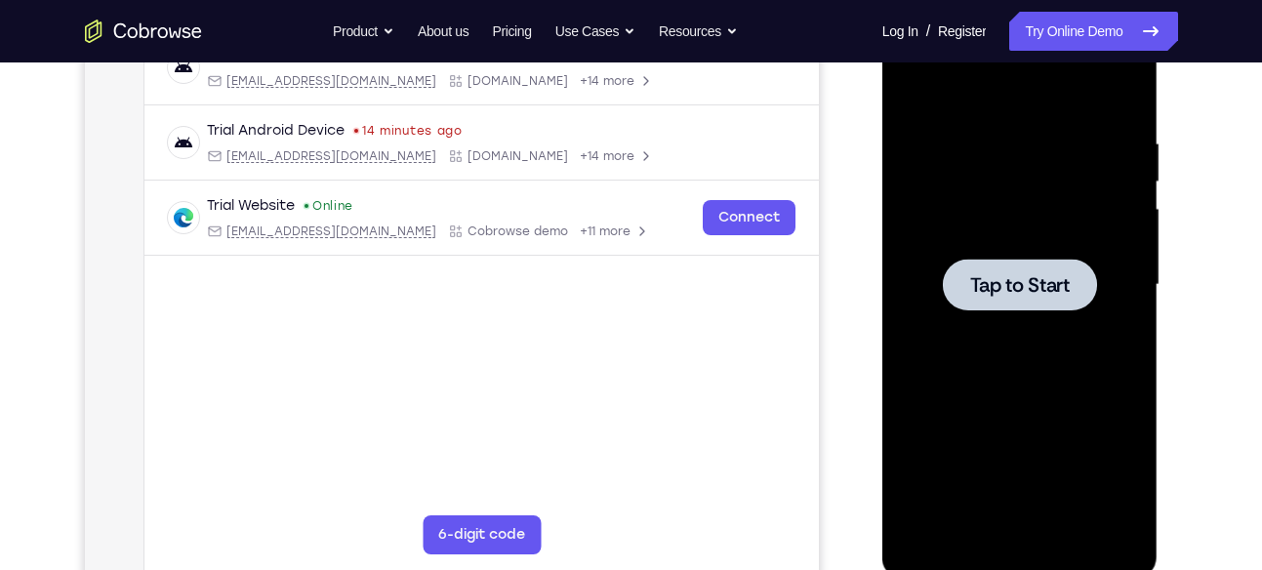
click at [996, 275] on span "Tap to Start" at bounding box center [1020, 285] width 100 height 20
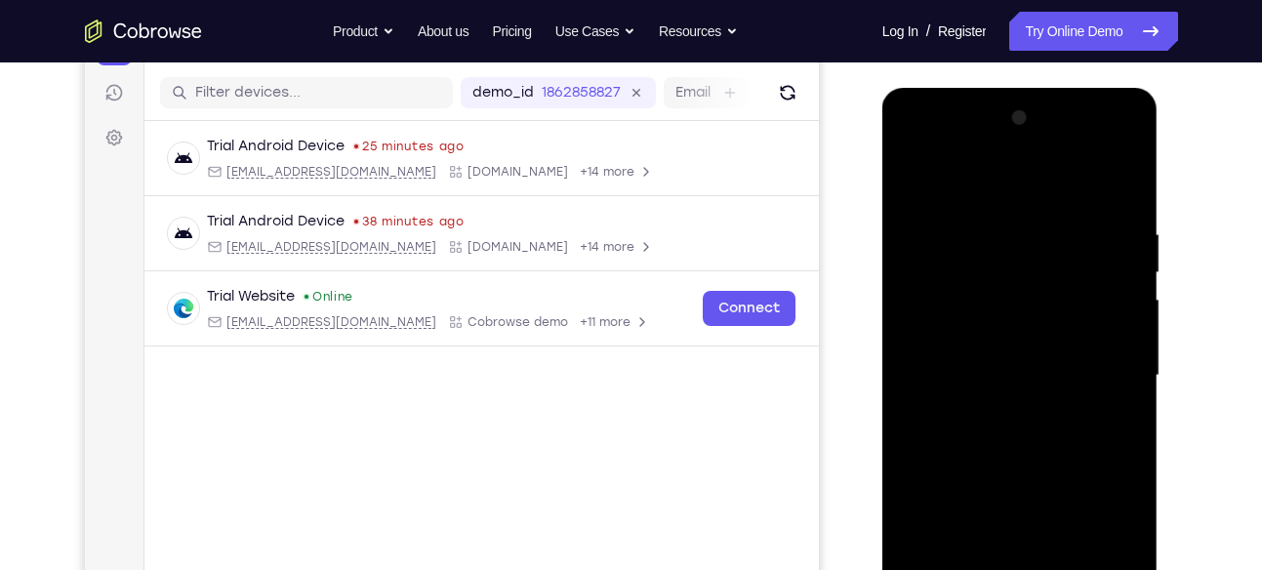
scroll to position [313, 0]
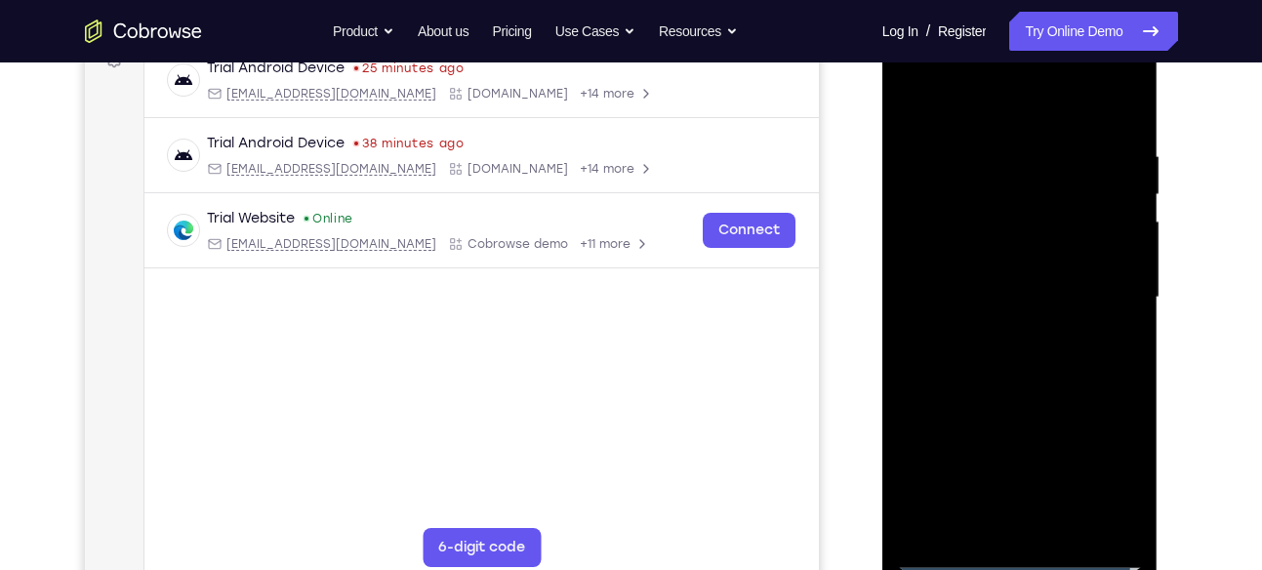
click at [1022, 551] on div at bounding box center [1020, 297] width 246 height 547
click at [1103, 472] on div at bounding box center [1020, 297] width 246 height 547
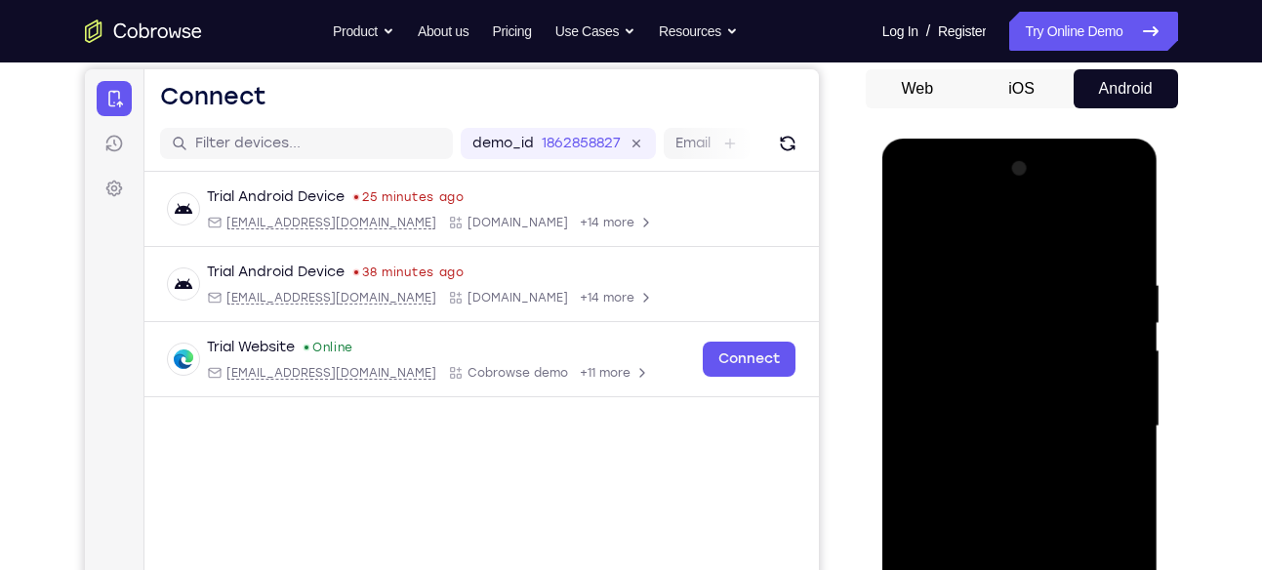
scroll to position [181, 0]
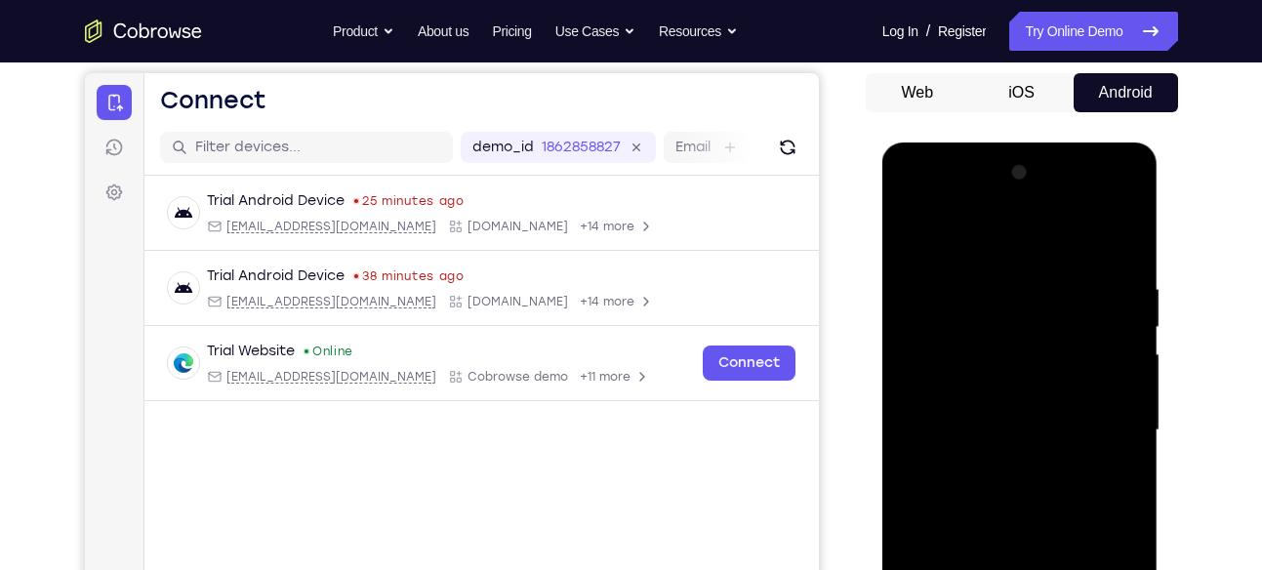
click at [1006, 197] on div at bounding box center [1020, 430] width 246 height 547
click at [956, 270] on div at bounding box center [1020, 430] width 246 height 547
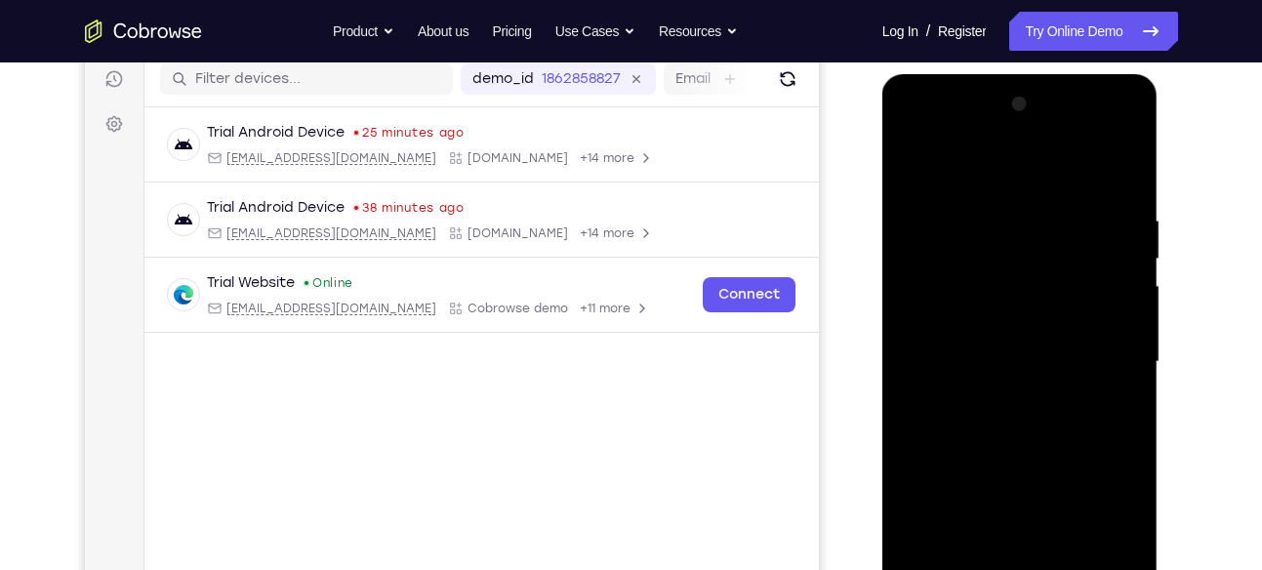
scroll to position [251, 0]
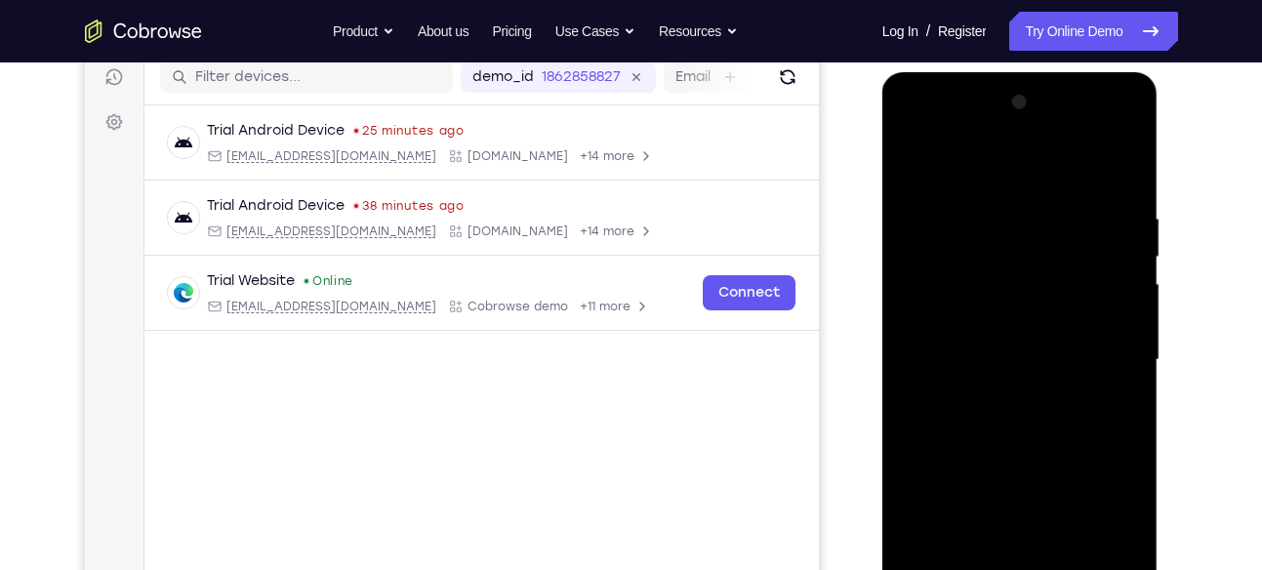
click at [955, 281] on div at bounding box center [1020, 360] width 246 height 547
click at [997, 392] on div at bounding box center [1020, 360] width 246 height 547
click at [1014, 336] on div at bounding box center [1020, 360] width 246 height 547
click at [1007, 321] on div at bounding box center [1020, 360] width 246 height 547
click at [1007, 354] on div at bounding box center [1020, 360] width 246 height 547
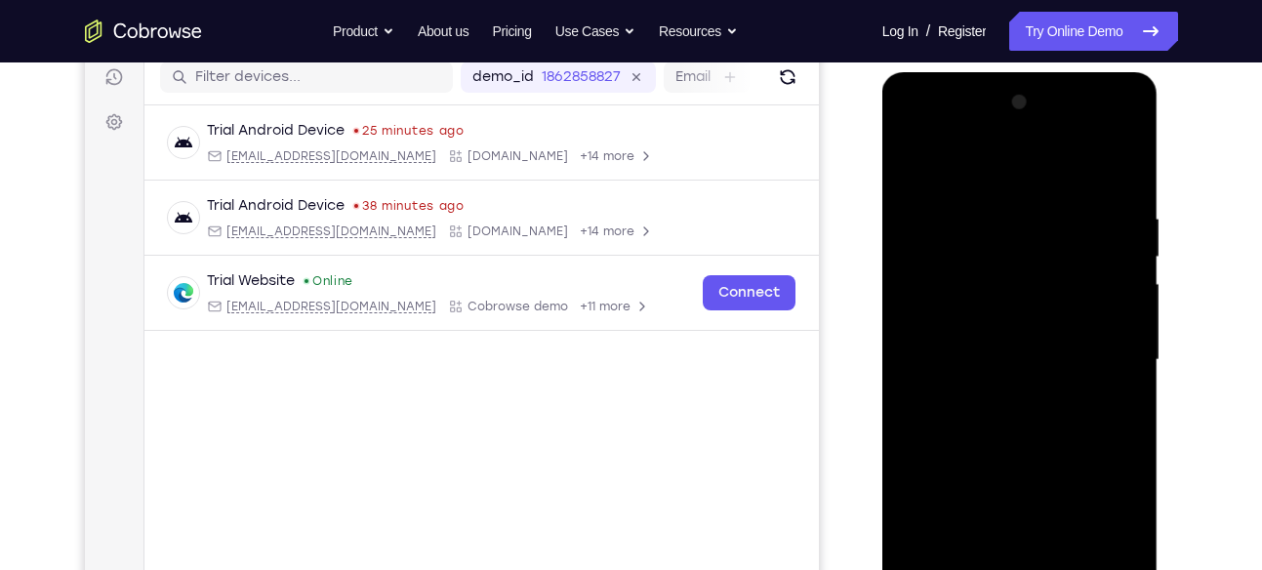
click at [994, 415] on div at bounding box center [1020, 360] width 246 height 547
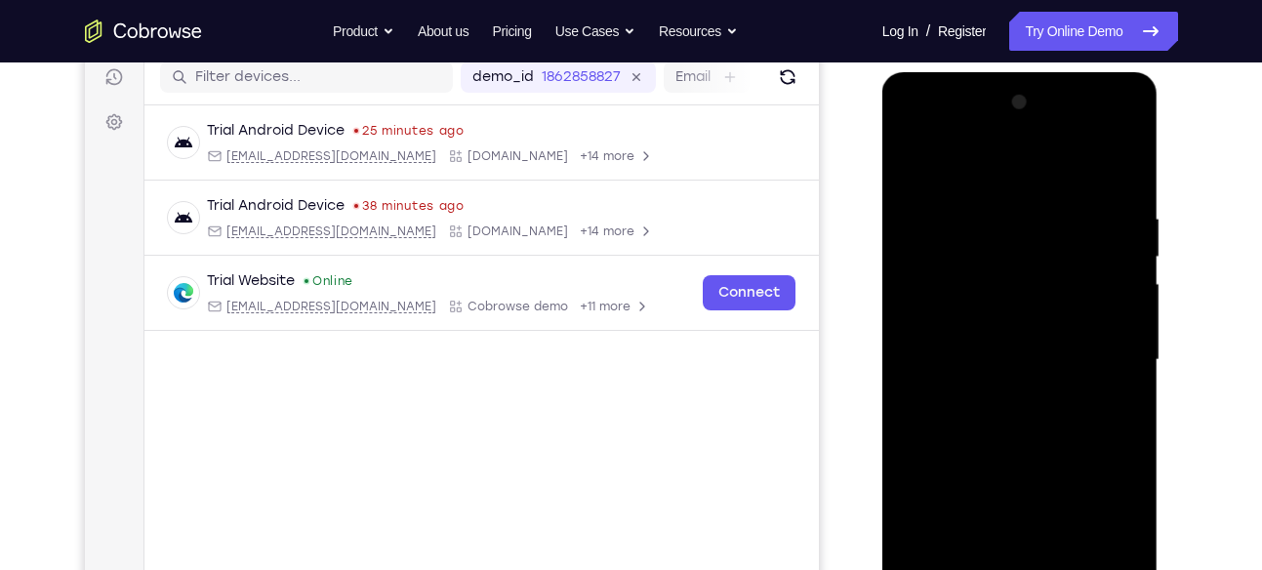
click at [994, 415] on div at bounding box center [1020, 360] width 246 height 547
